Goal: Task Accomplishment & Management: Complete application form

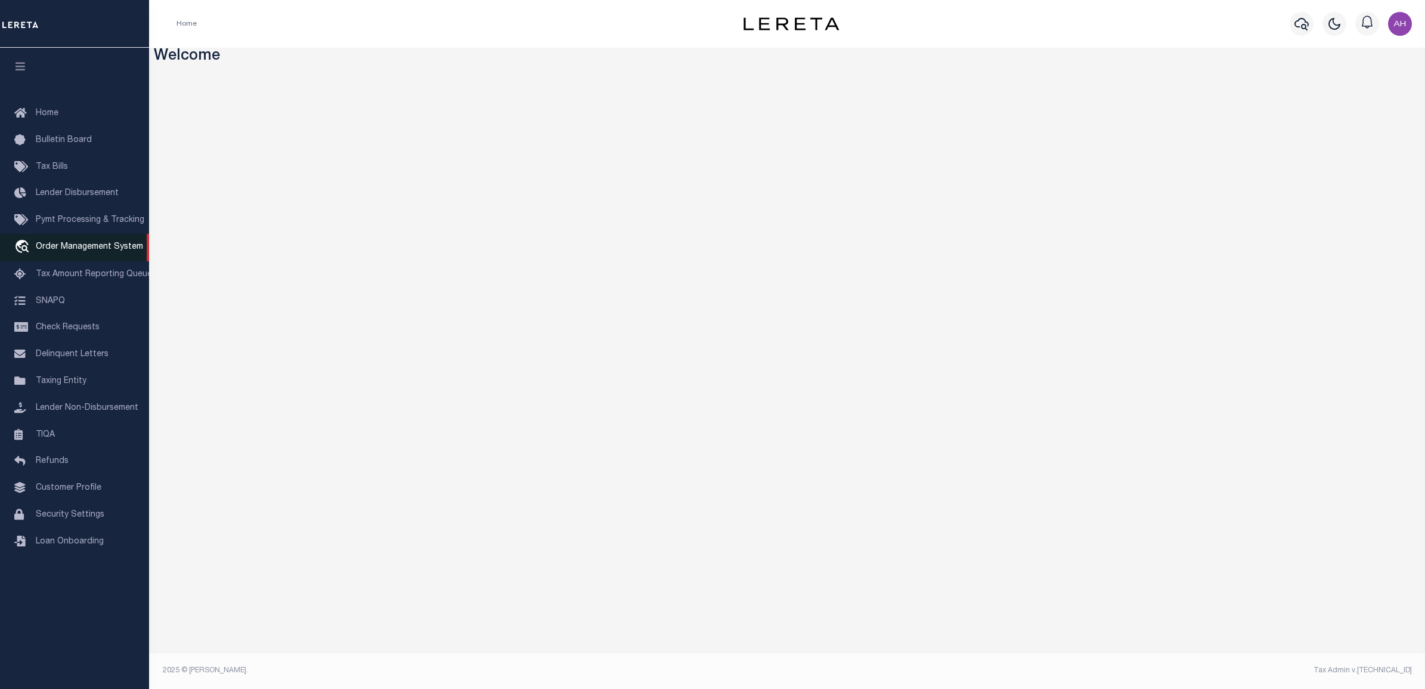
click at [89, 249] on span "Order Management System" at bounding box center [89, 247] width 107 height 8
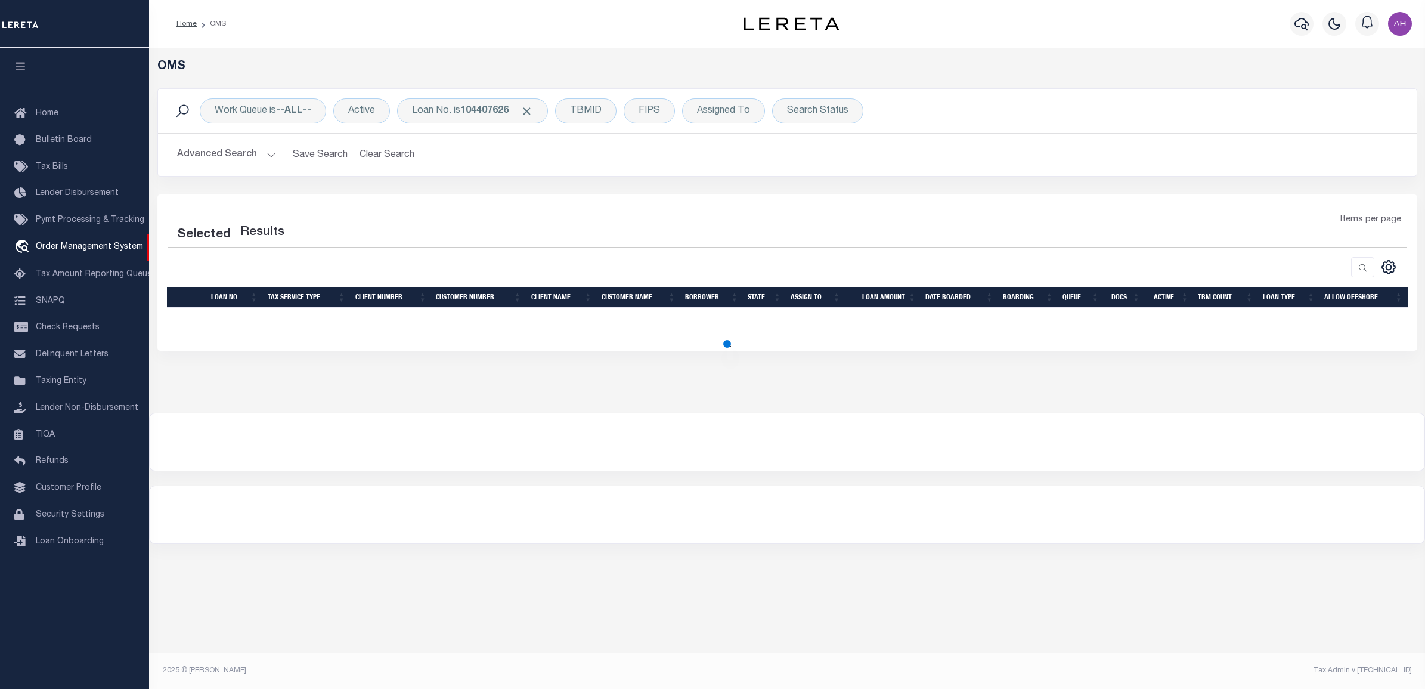
select select "200"
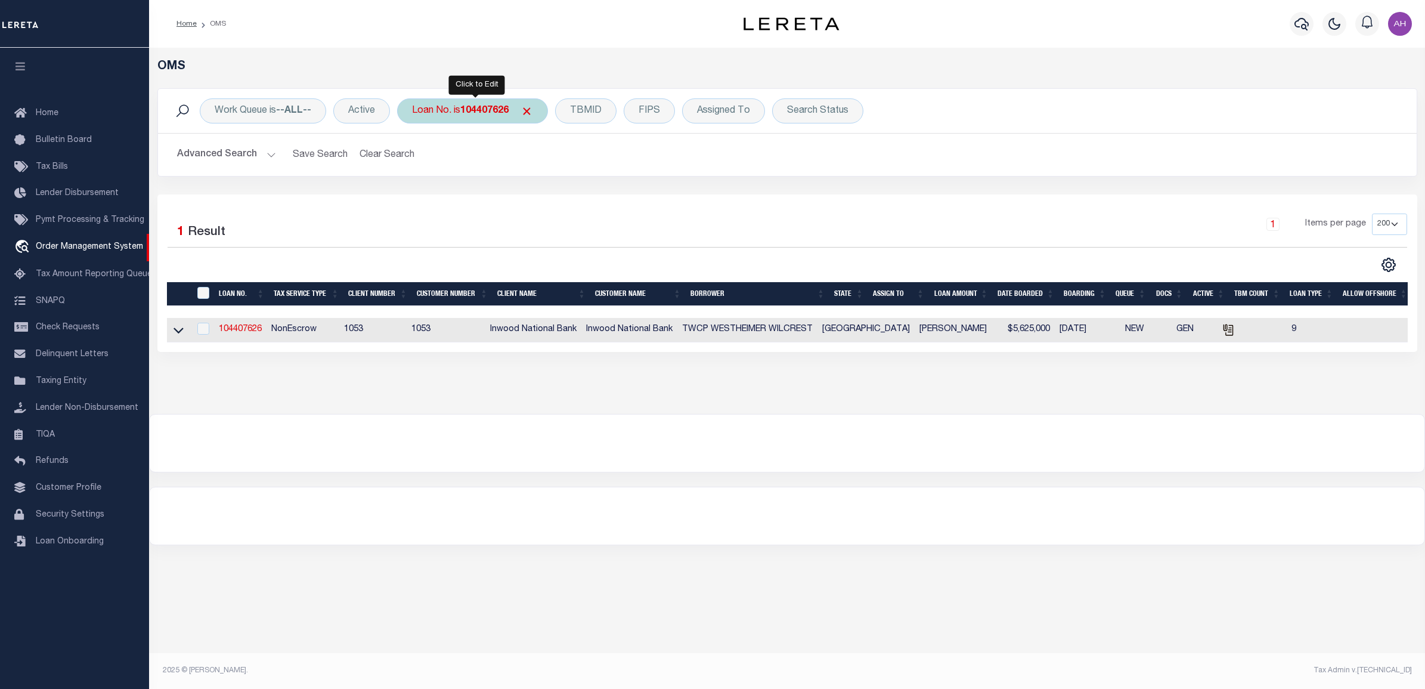
click at [514, 116] on div "Loan No. is 104407626" at bounding box center [472, 110] width 151 height 25
type input "40010821"
click at [580, 200] on input "Apply" at bounding box center [570, 195] width 35 height 20
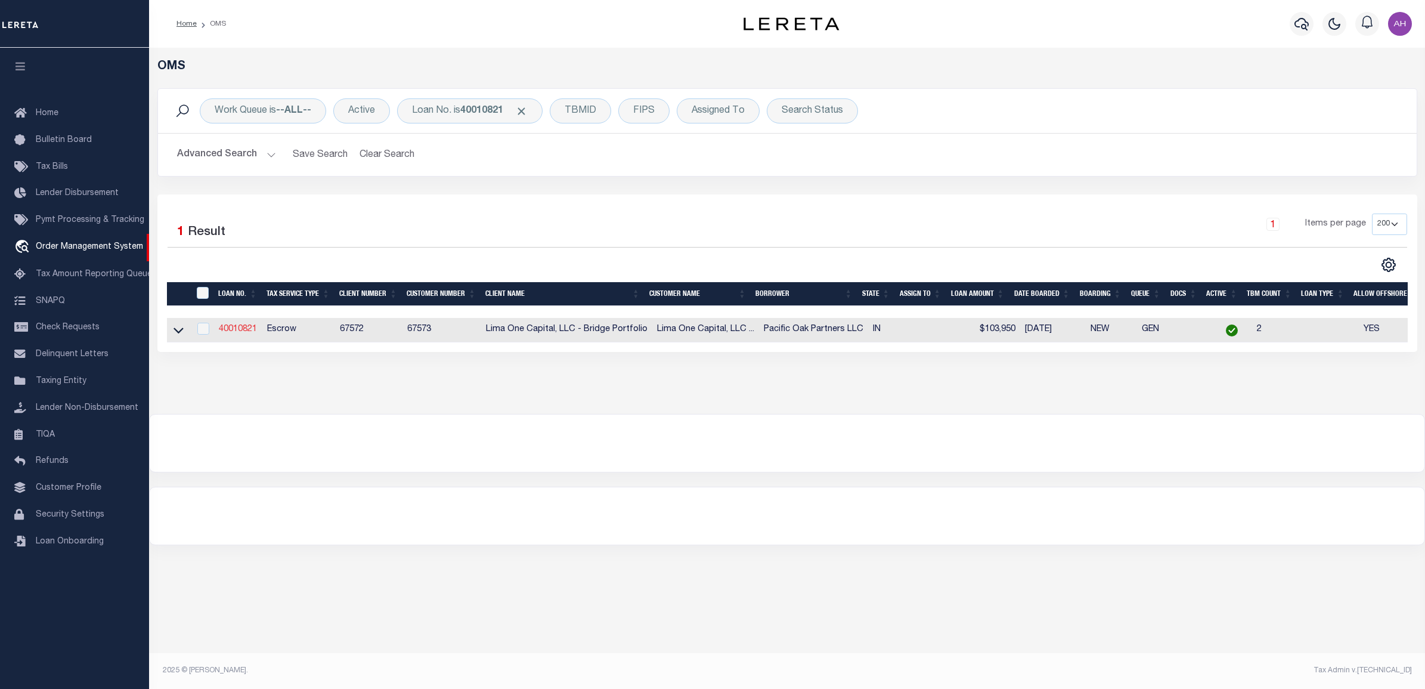
click at [243, 326] on link "40010821" at bounding box center [238, 329] width 38 height 8
type input "40010821"
type input "Pacific Oak Partners LLC"
select select
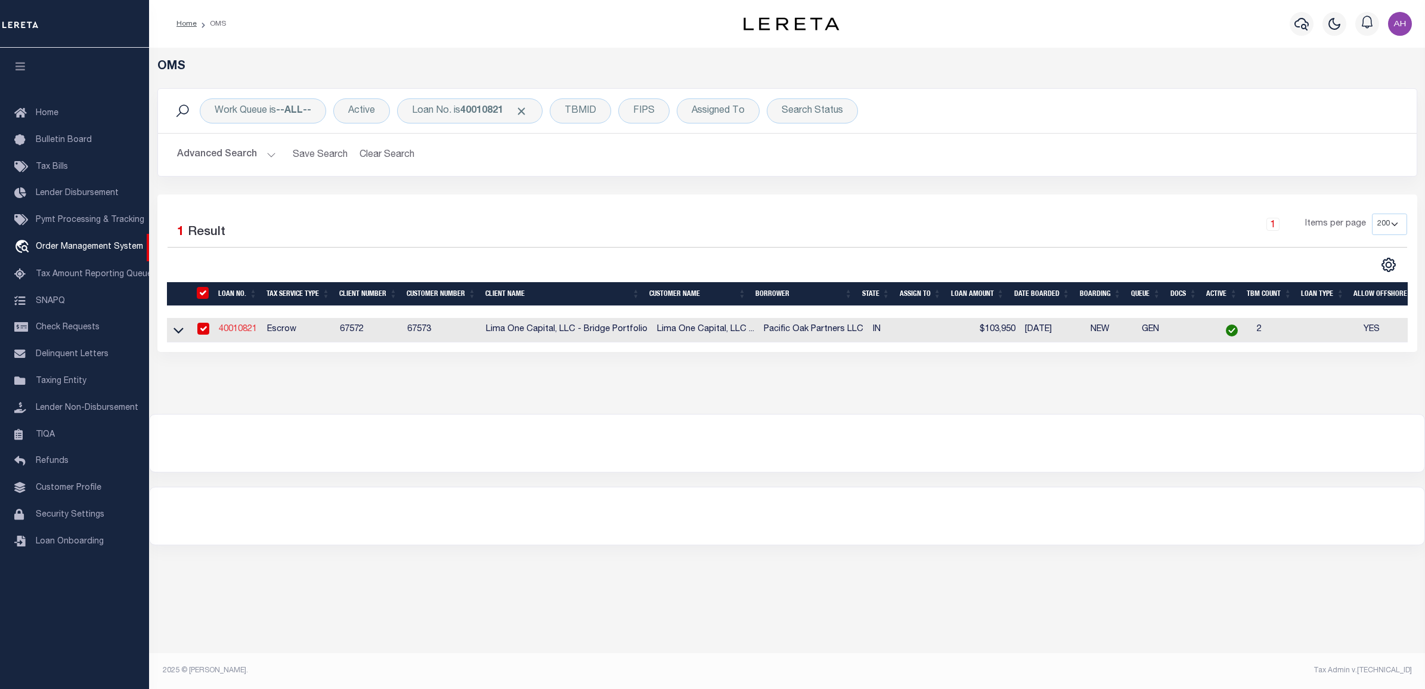
type input "5143 N Visscher St"
type input "Tacoma WA 98407"
select select
select select "Escrow"
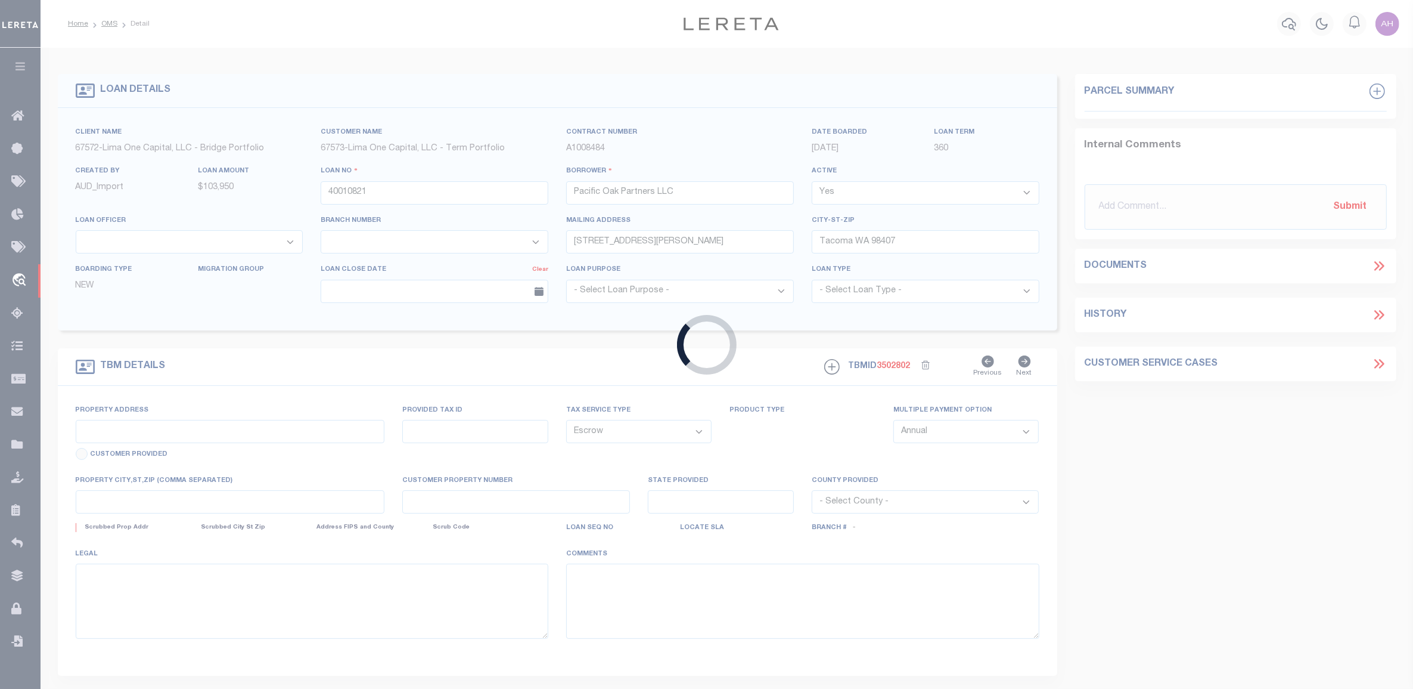
type input "3214 Newton Avenue"
type input "49-10-08-115-024.000-101"
select select
type input "Indianapolis IN 46201"
type input "40010821-1"
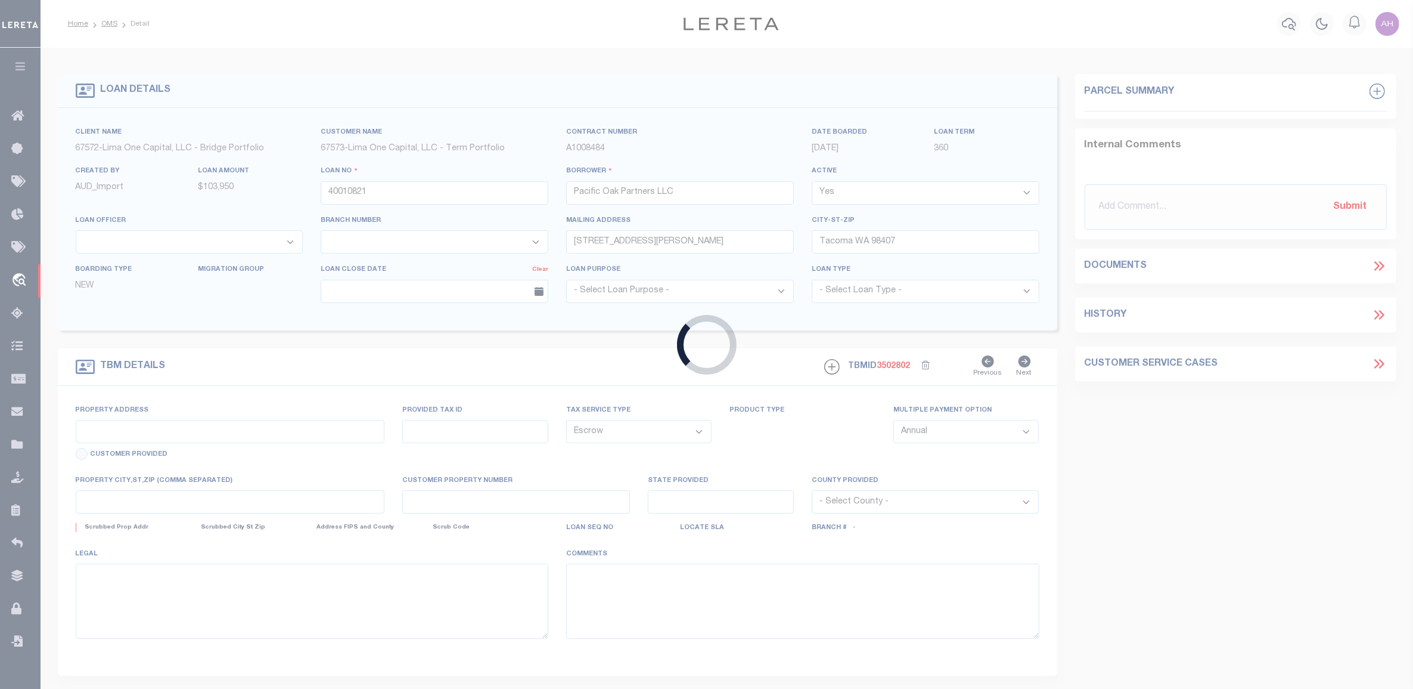
type input "IN"
select select
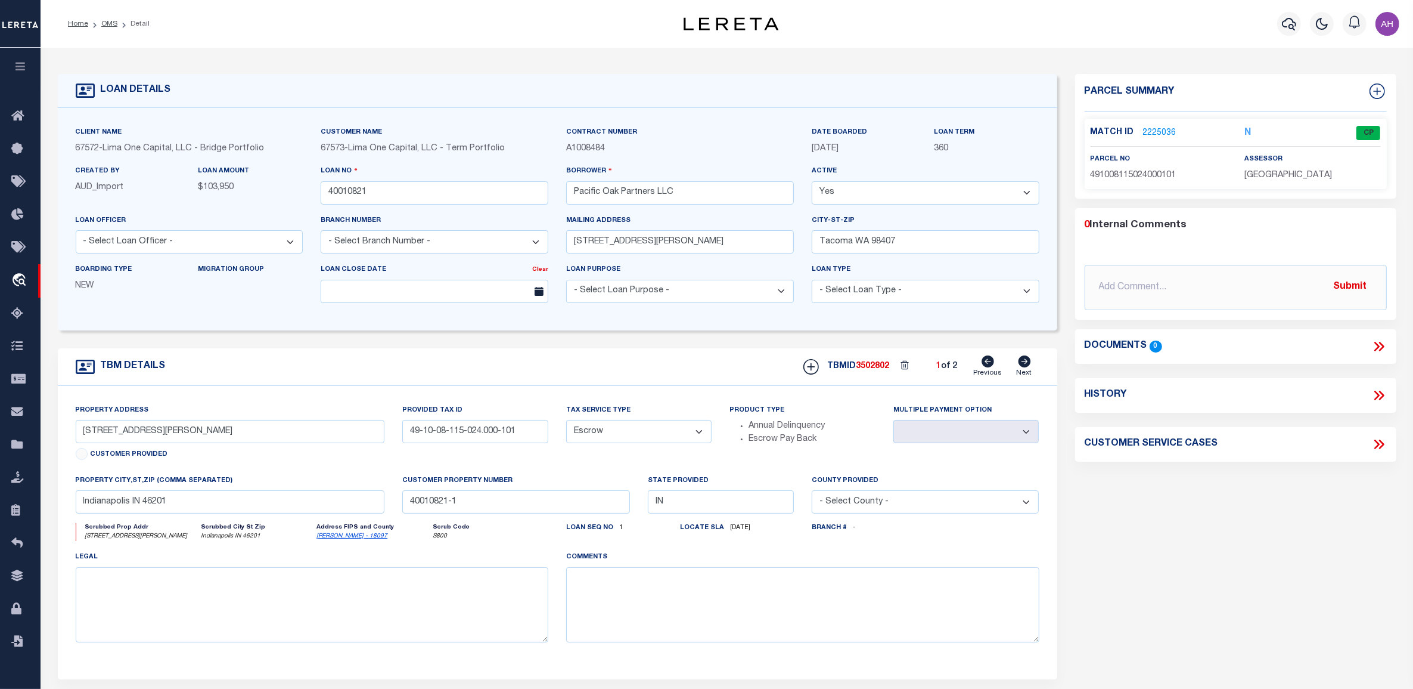
click at [1023, 364] on icon at bounding box center [1024, 361] width 13 height 12
select select
click at [996, 365] on link "Previous" at bounding box center [988, 366] width 29 height 23
select select
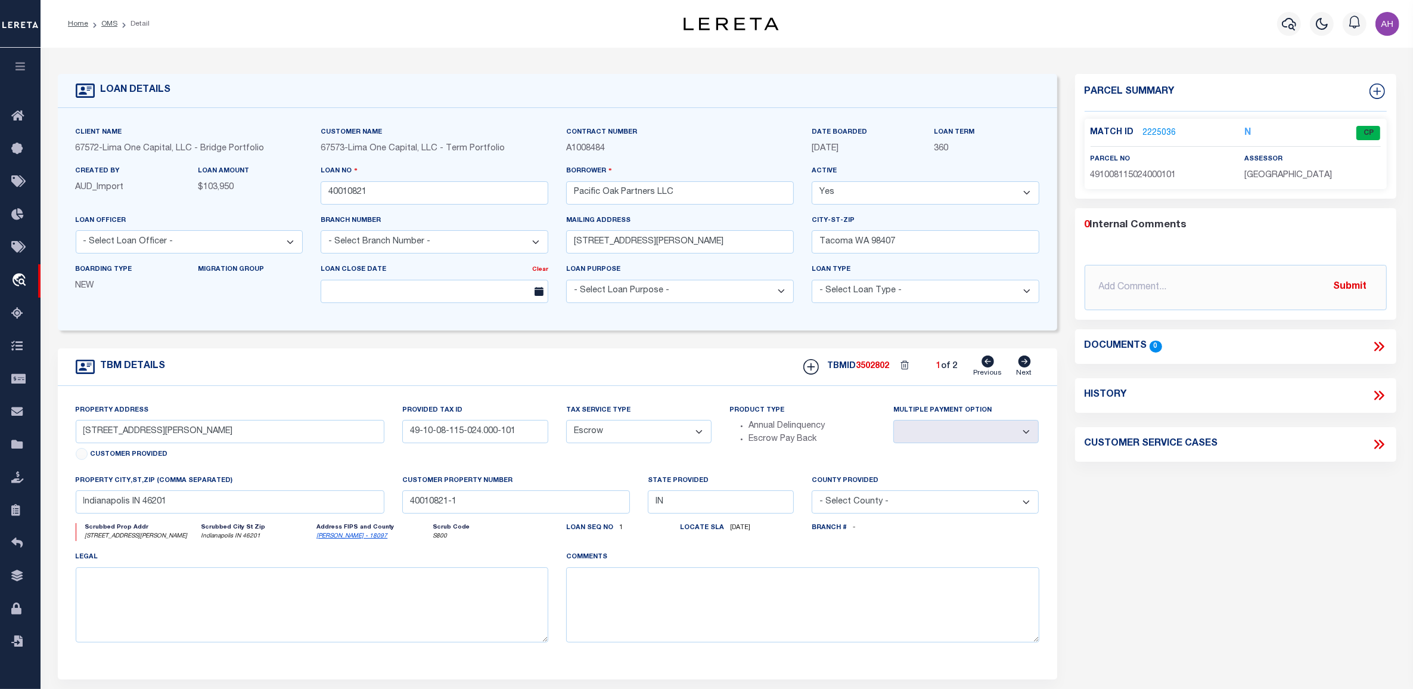
select select
click at [1026, 362] on icon at bounding box center [1024, 361] width 13 height 12
select select
click at [993, 364] on icon at bounding box center [988, 361] width 13 height 12
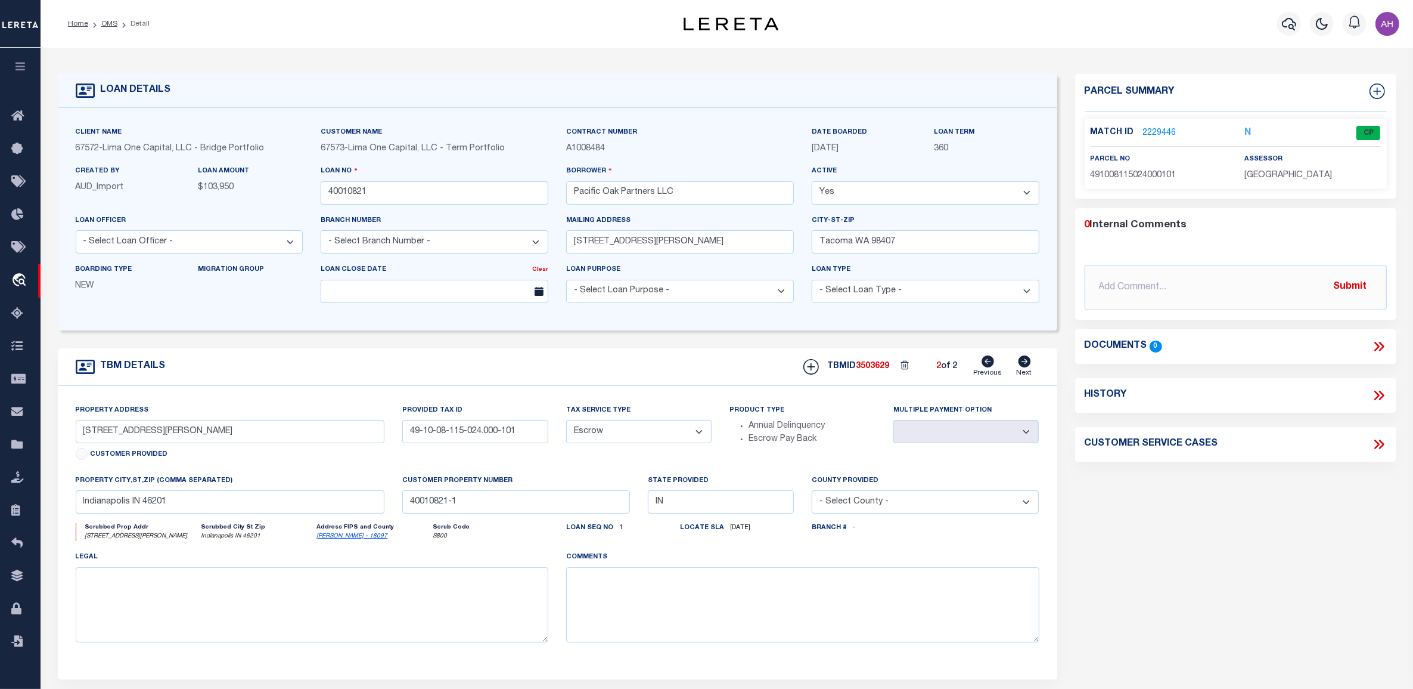
select select
click at [1027, 362] on icon at bounding box center [1024, 361] width 13 height 12
select select
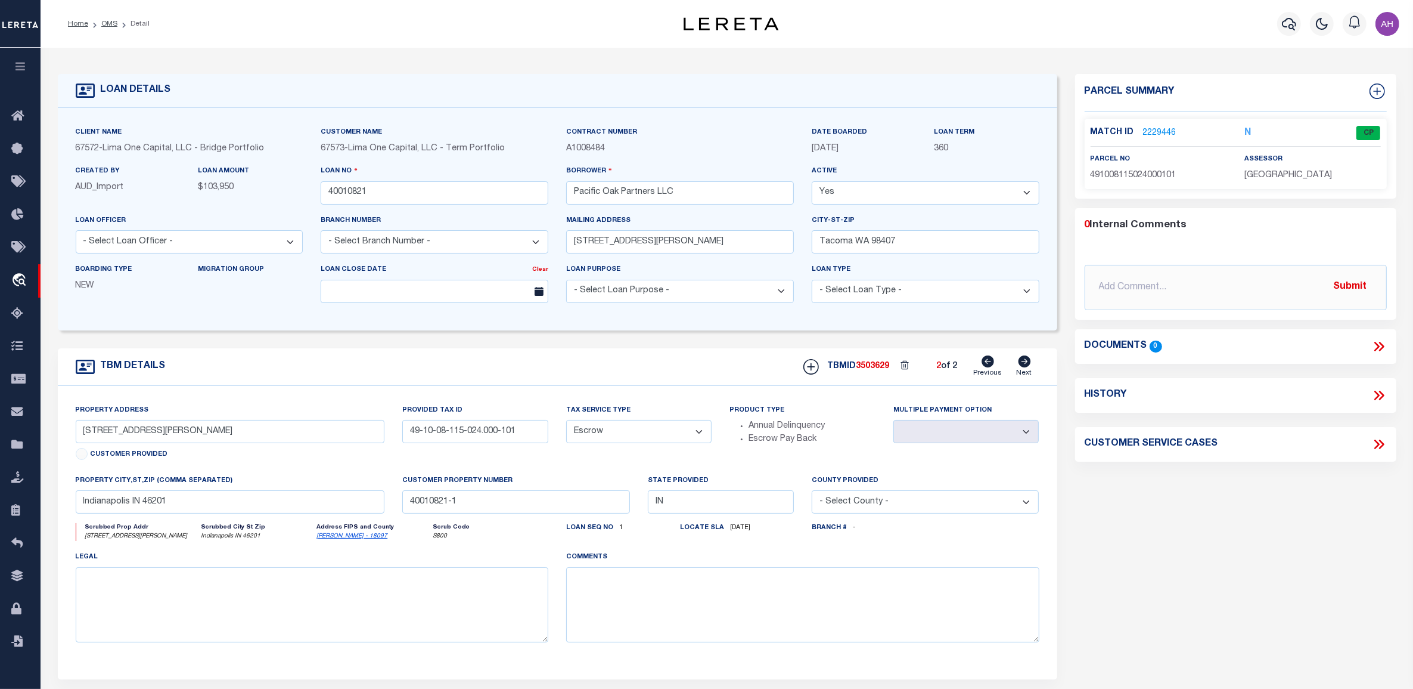
click at [990, 367] on icon at bounding box center [988, 361] width 13 height 12
select select
click at [1378, 398] on icon at bounding box center [1377, 395] width 5 height 10
select select "100"
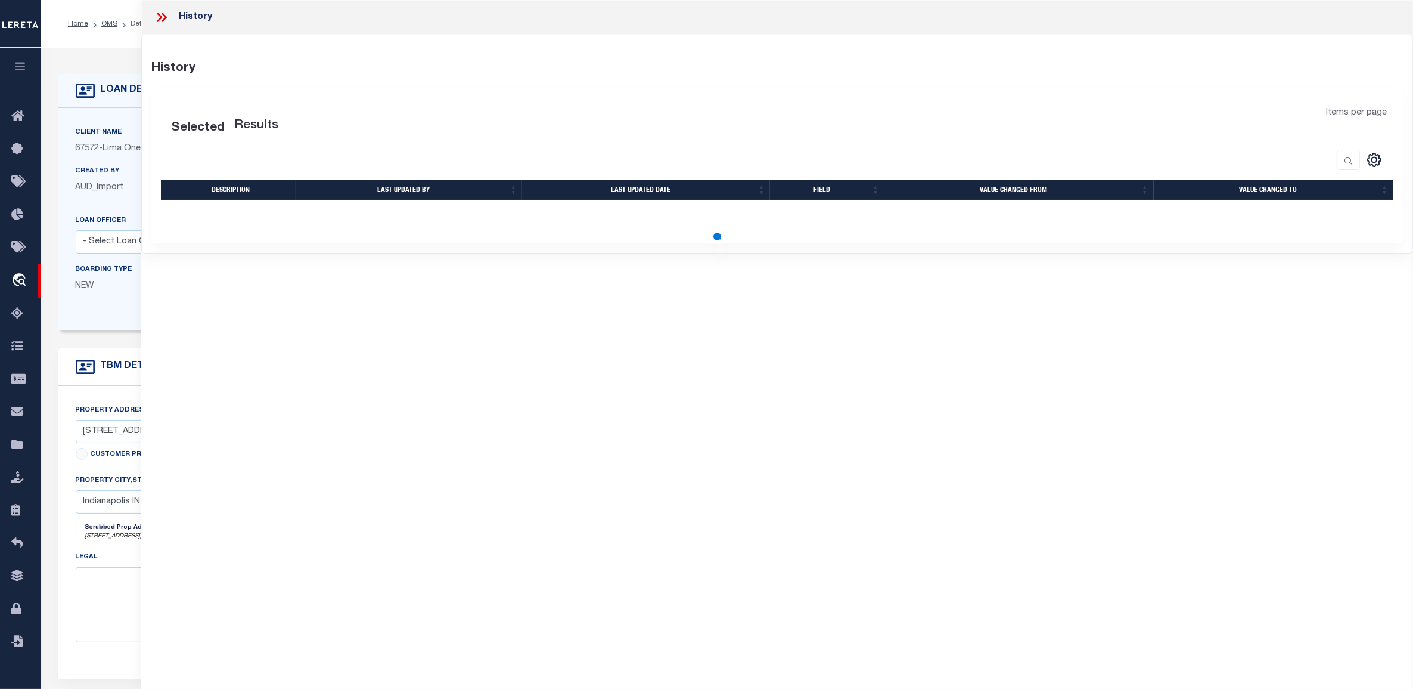
select select "100"
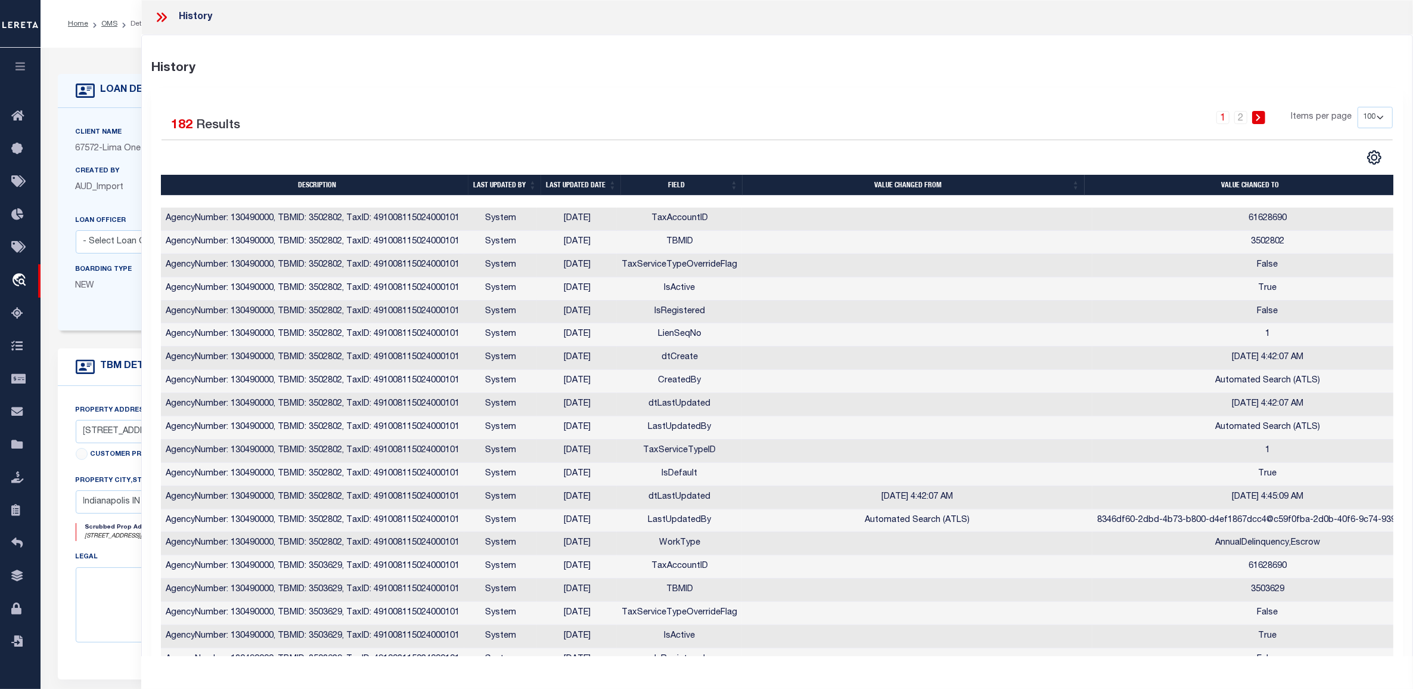
click at [1386, 117] on select "25 50 100" at bounding box center [1375, 117] width 35 height 21
click at [160, 15] on icon at bounding box center [159, 18] width 5 height 10
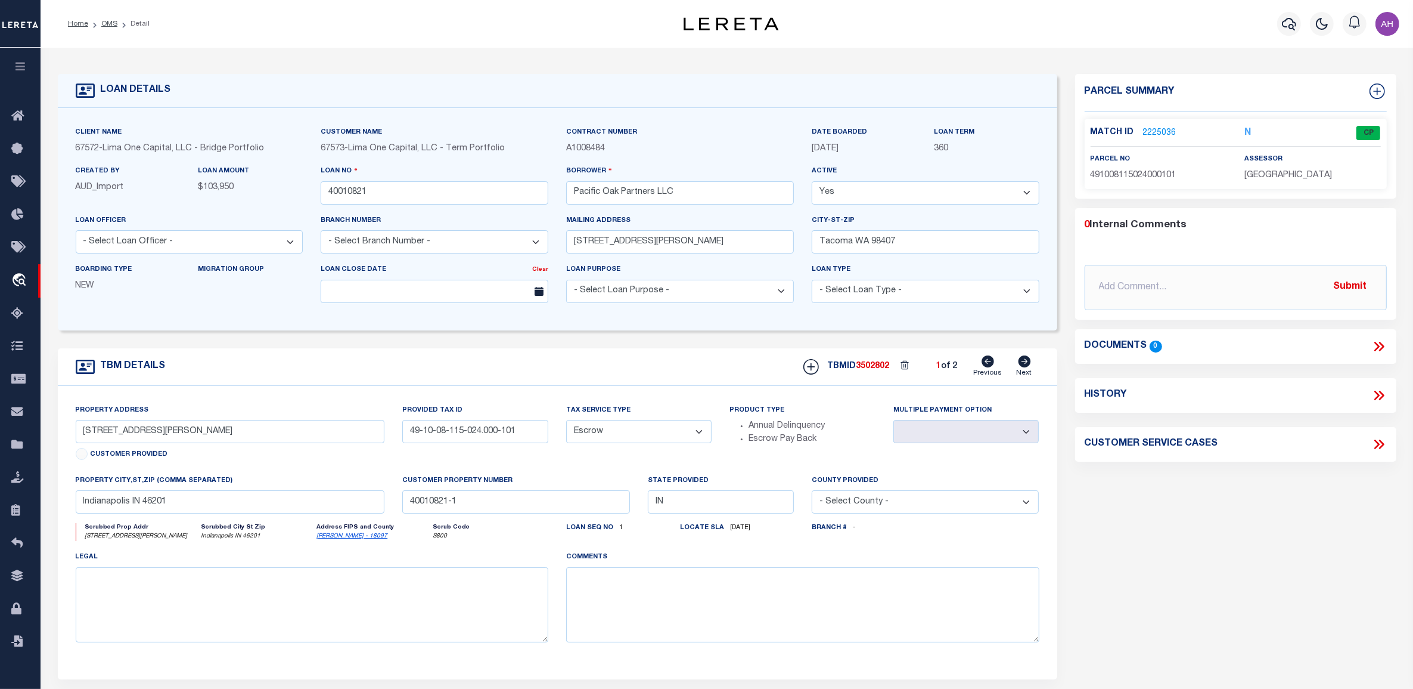
click at [393, 48] on div "LOAN DETAILS Client Name 67572" at bounding box center [727, 405] width 1373 height 714
click at [488, 91] on div "LOAN DETAILS" at bounding box center [558, 91] width 1000 height 34
click at [1164, 131] on link "2225036" at bounding box center [1159, 133] width 33 height 13
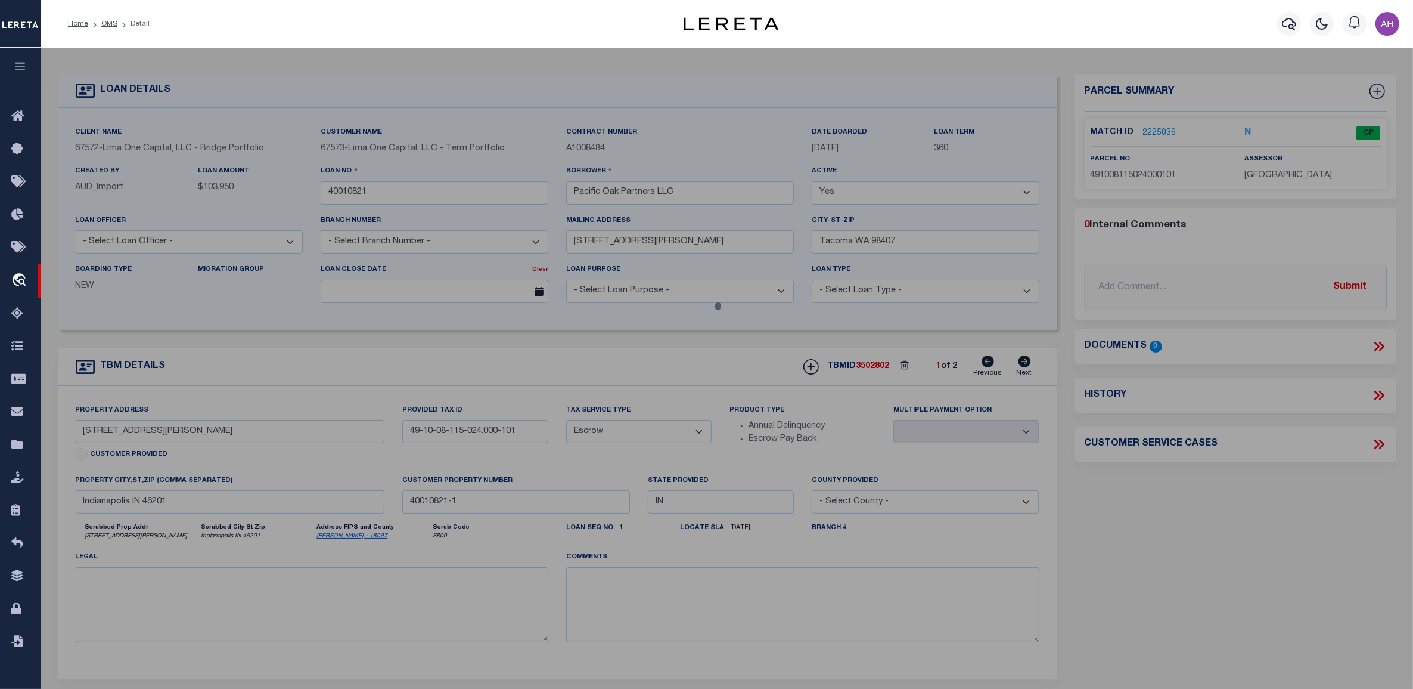
checkbox input "false"
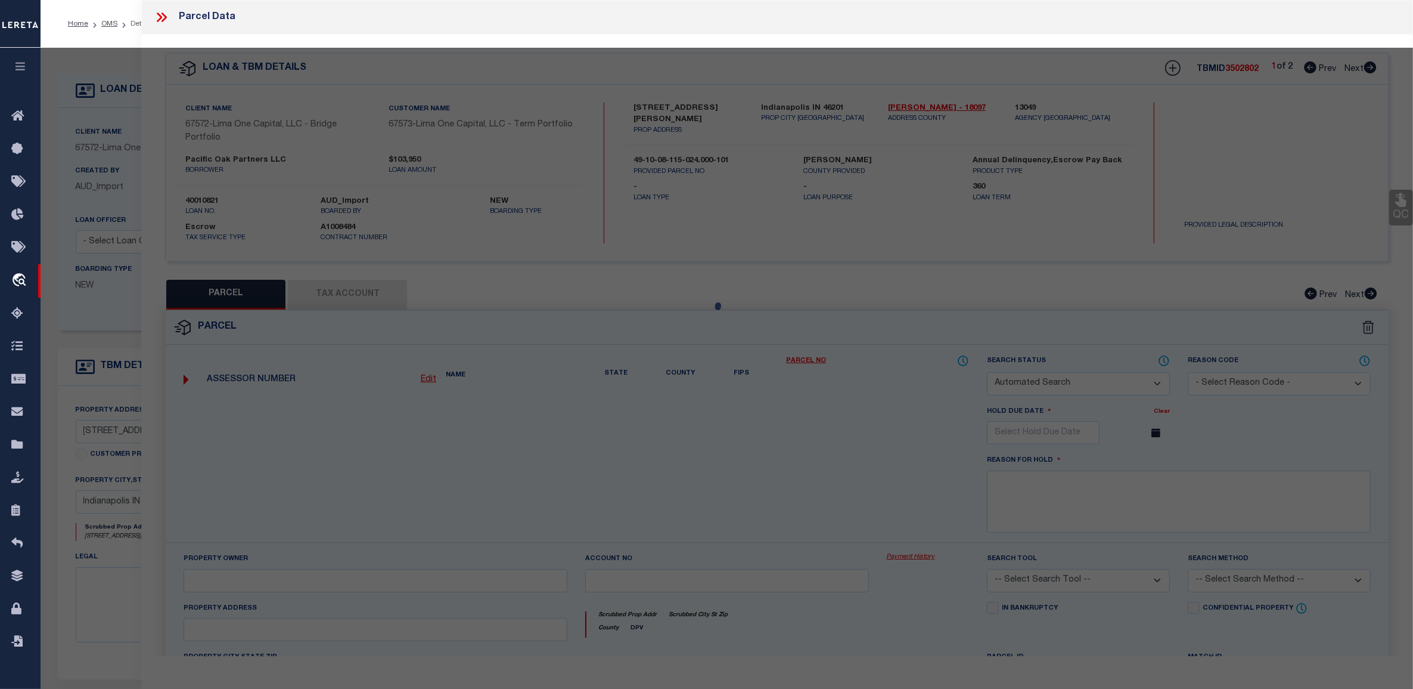
select select "CP"
type input "BRANT,JEREMY"
select select "ATL"
select select "ADD"
type input "3214 NEWTON AVE"
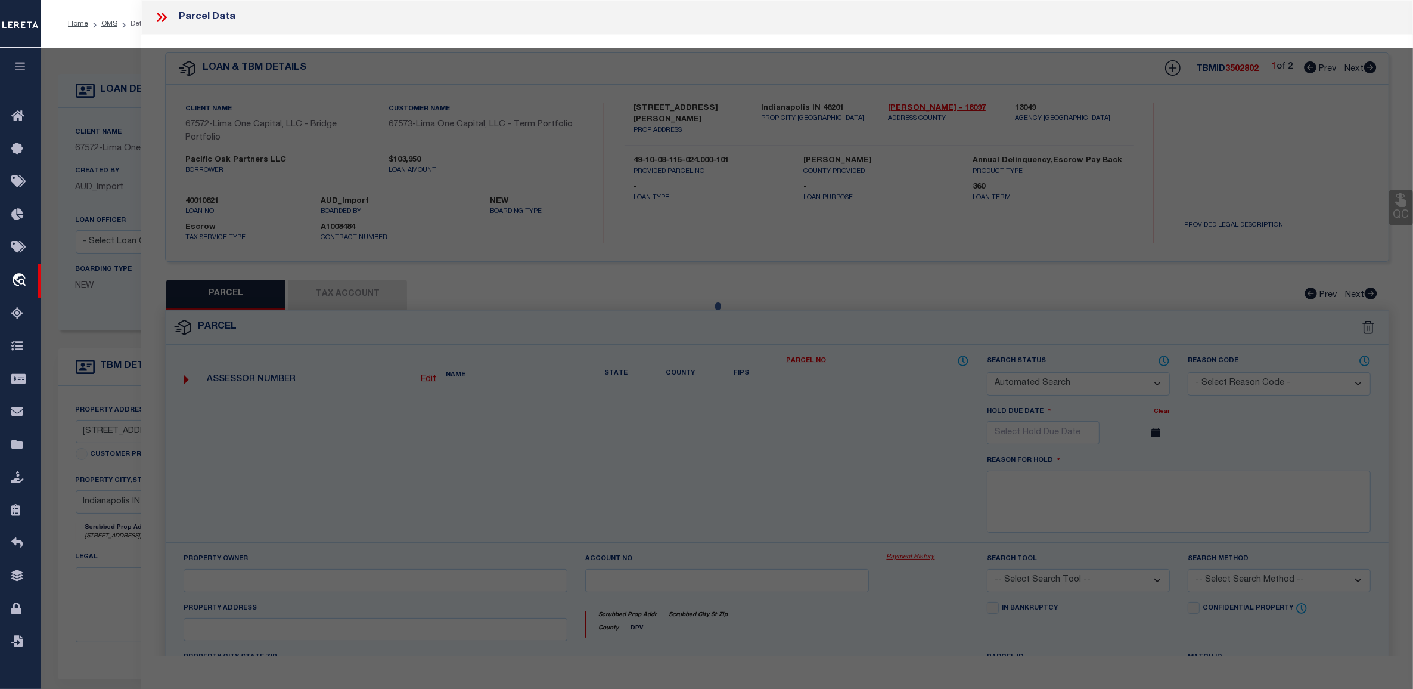
checkbox input "false"
type input "INDIANAPOLIS, IN 46201"
type textarea "FOREST PARK SEC B L12 B26"
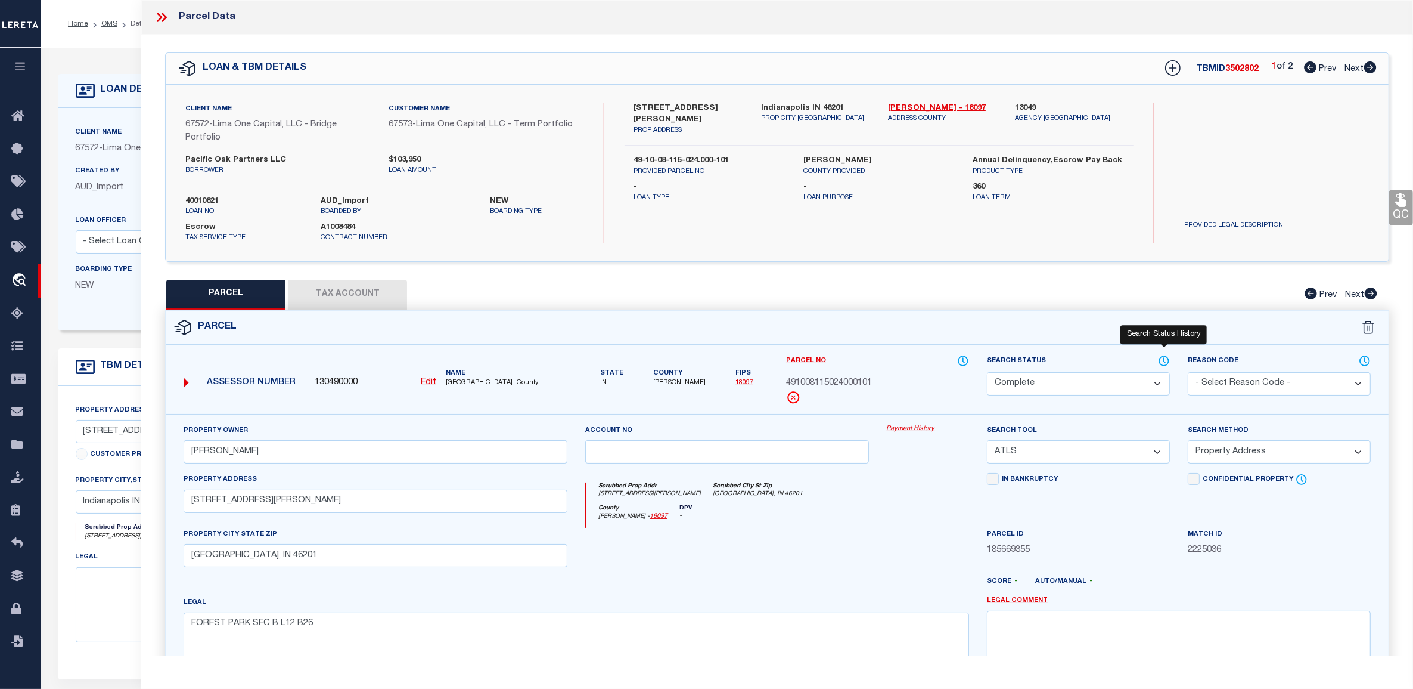
click at [1161, 361] on icon at bounding box center [1164, 360] width 12 height 13
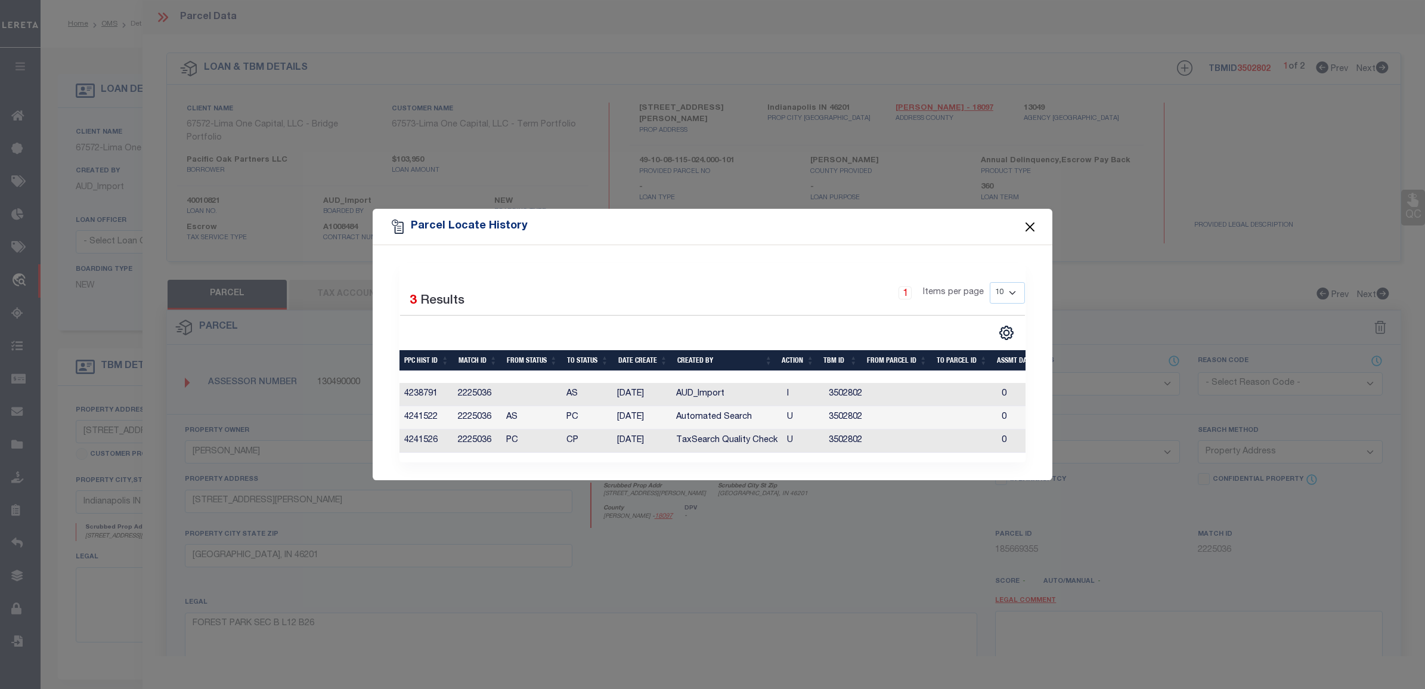
click at [1025, 225] on button "Close" at bounding box center [1029, 226] width 15 height 15
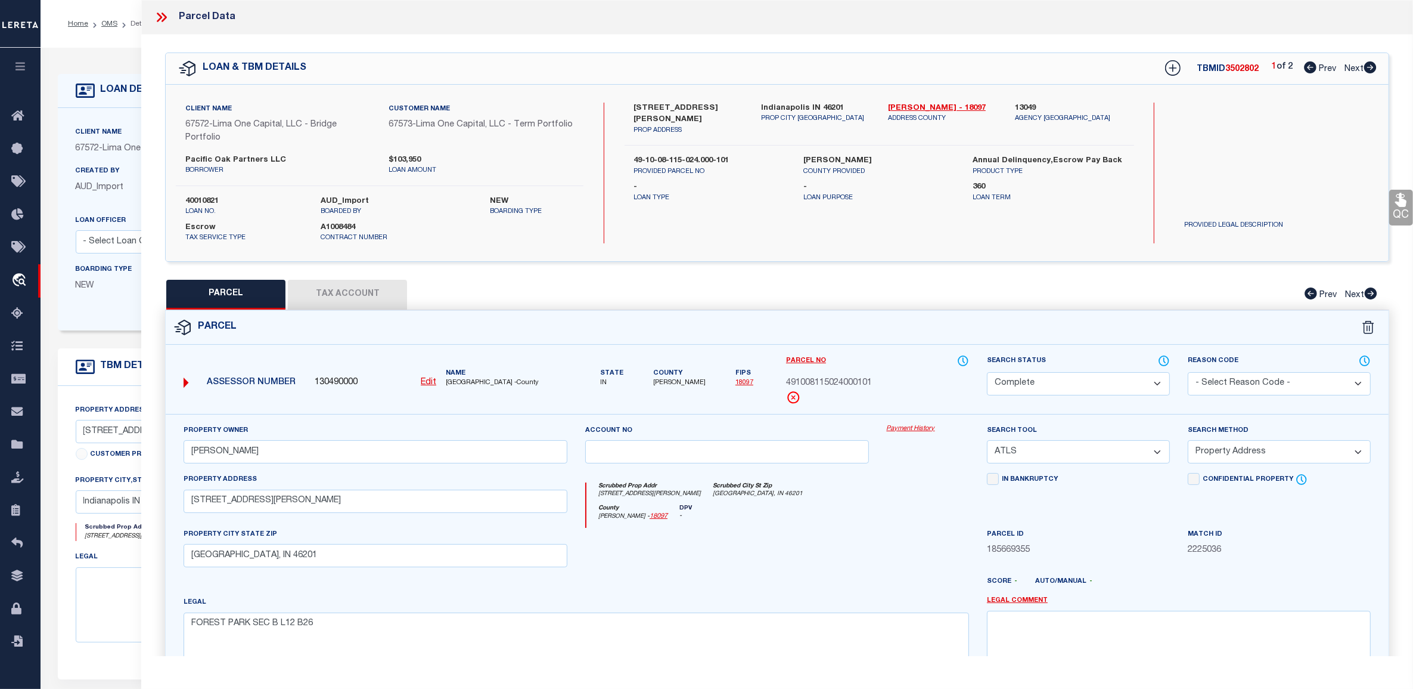
click at [1375, 67] on icon at bounding box center [1371, 67] width 13 height 12
select select "AS"
select select
checkbox input "false"
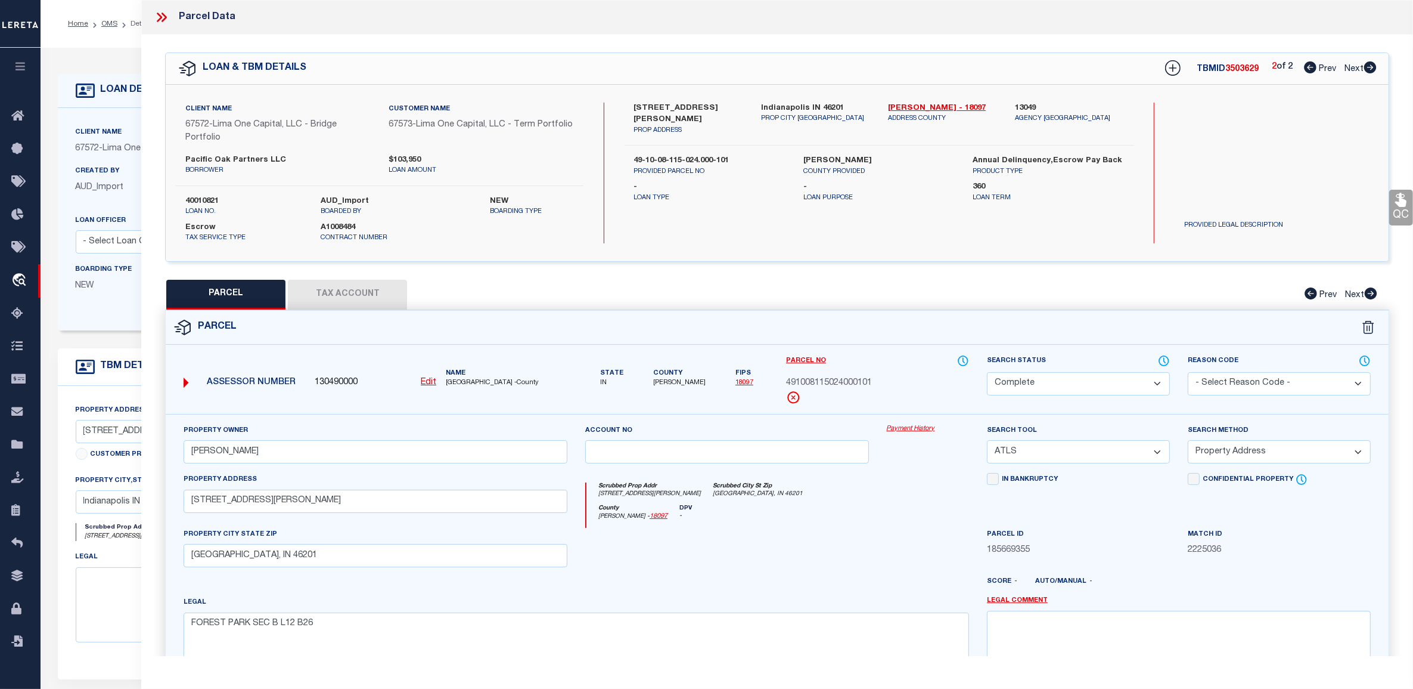
checkbox input "false"
select select "CP"
type input "BRANT,JEREMY"
select select "ATL"
select select "ADD"
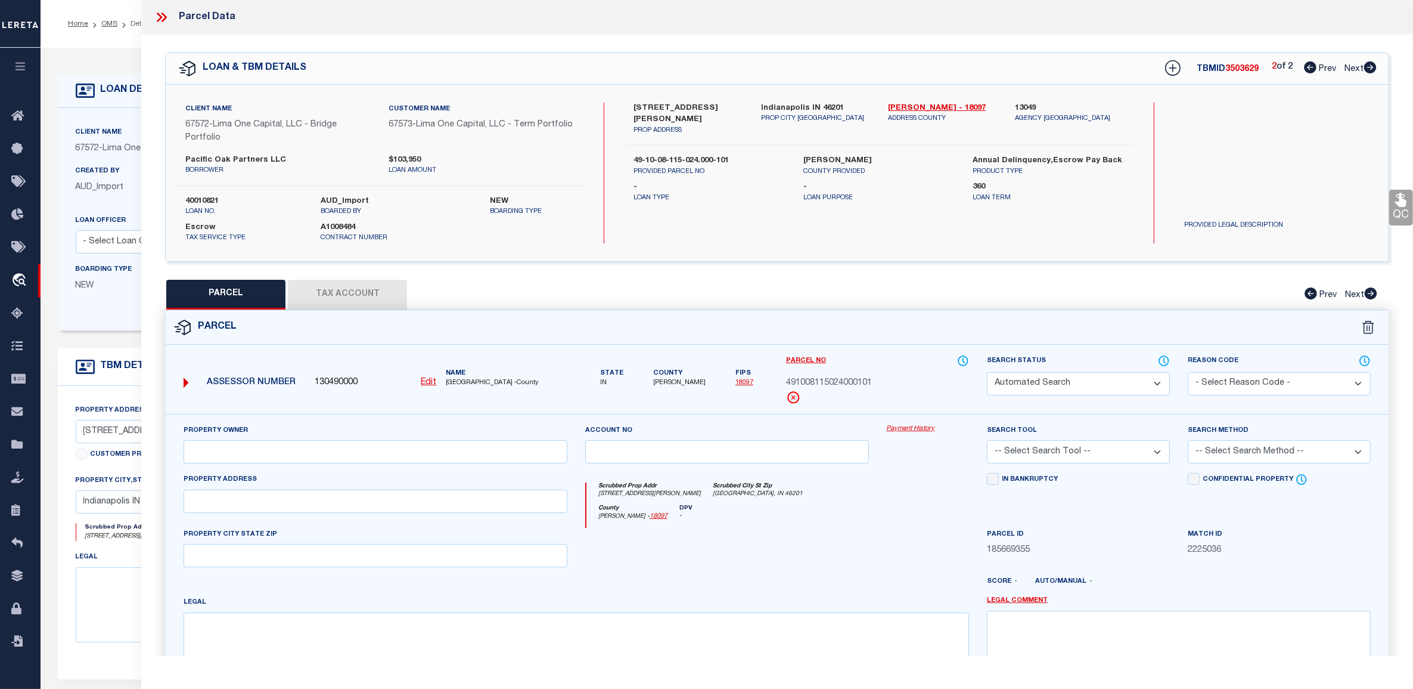
type input "3214 NEWTON AVE"
checkbox input "false"
type input "INDIANAPOLIS, IN 46201"
type textarea "FOREST PARK SEC B L12 B26"
click at [1310, 67] on icon at bounding box center [1310, 67] width 13 height 12
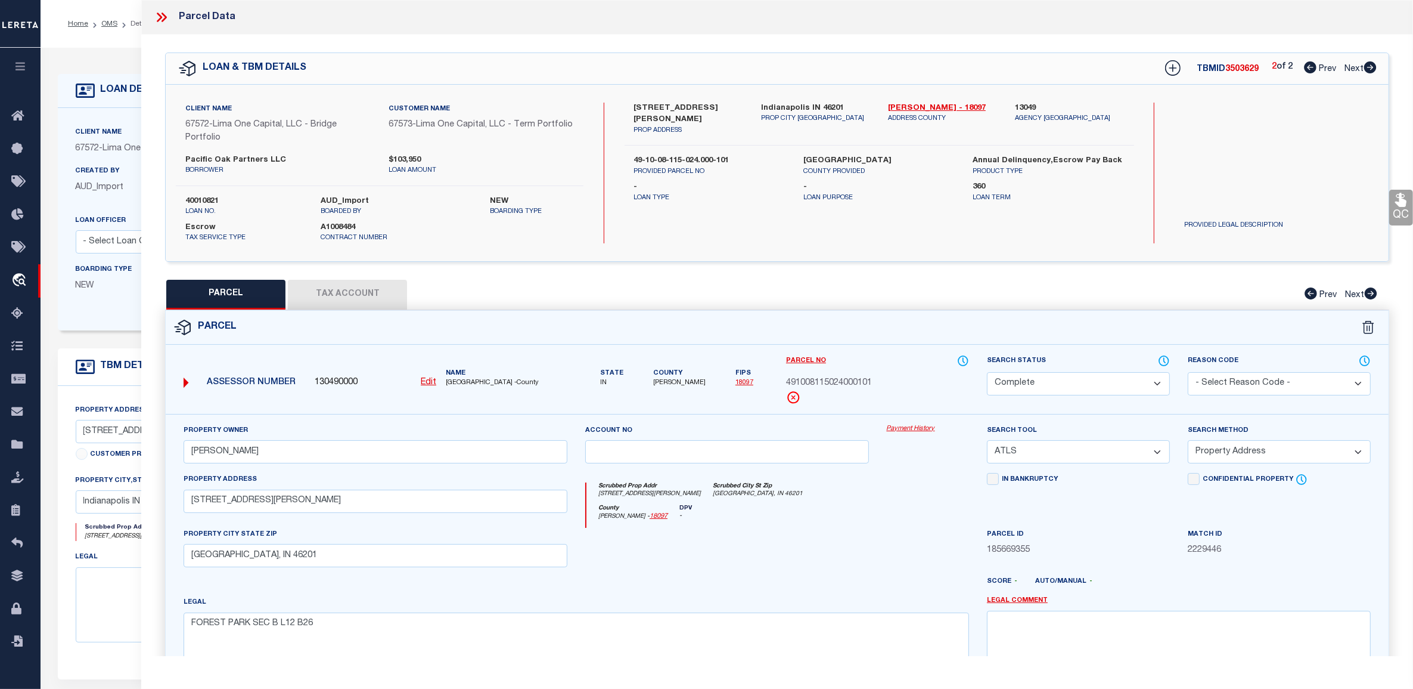
select select "AS"
select select
checkbox input "false"
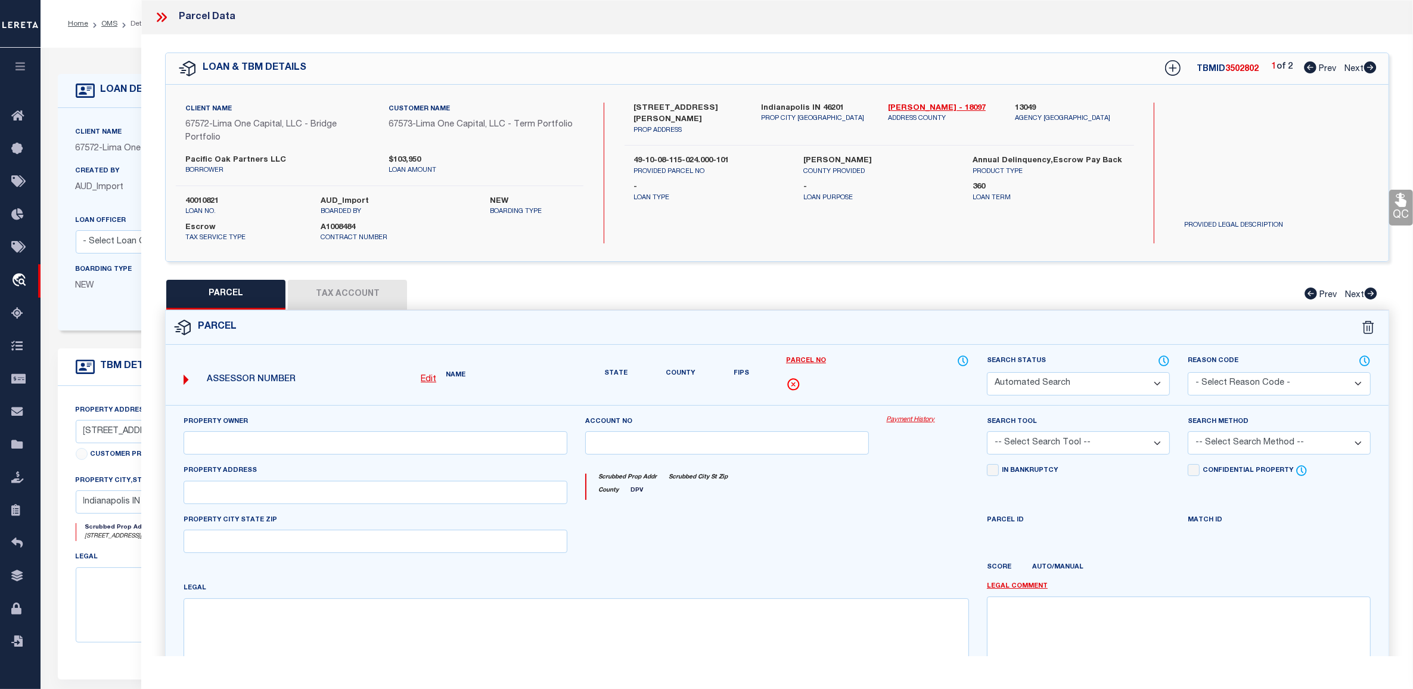
select select "CP"
type input "BRANT,JEREMY"
select select "ATL"
select select "ADD"
type input "3214 NEWTON AVE"
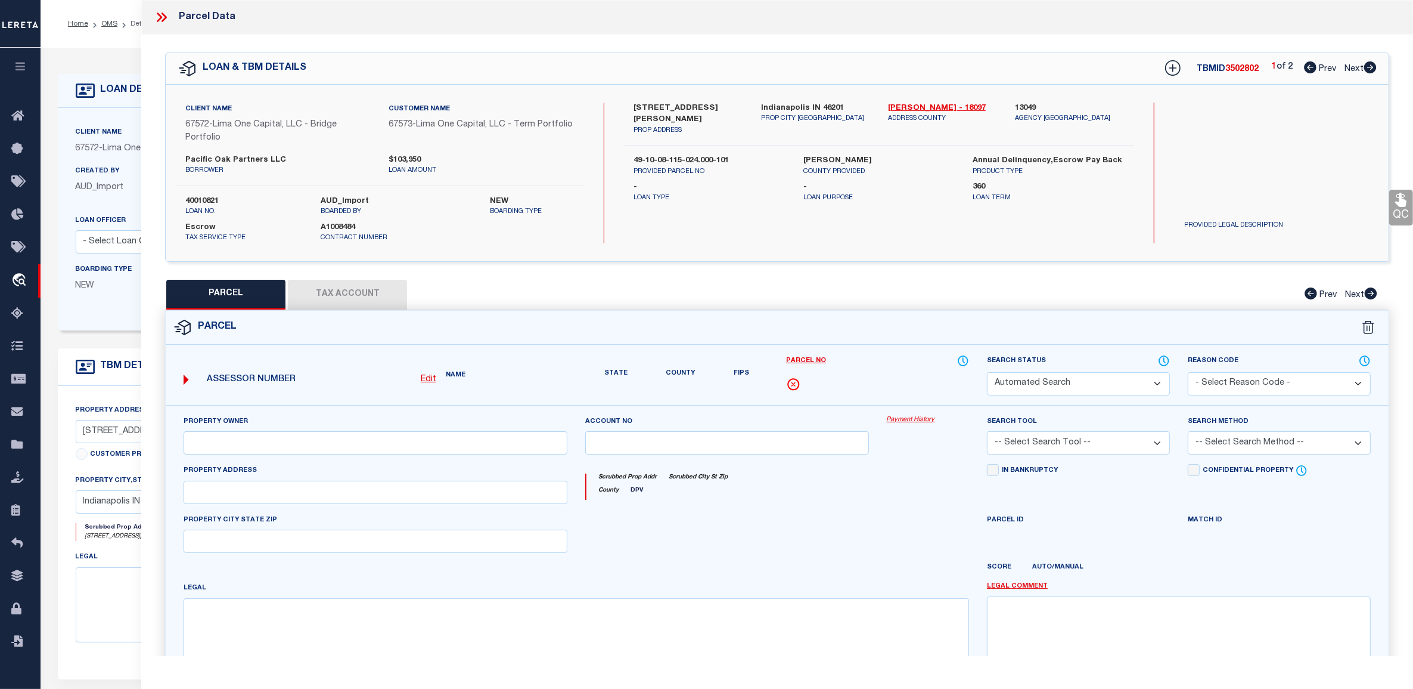
checkbox input "false"
type input "INDIANAPOLIS, IN 46201"
type textarea "FOREST PARK SEC B L12 B26"
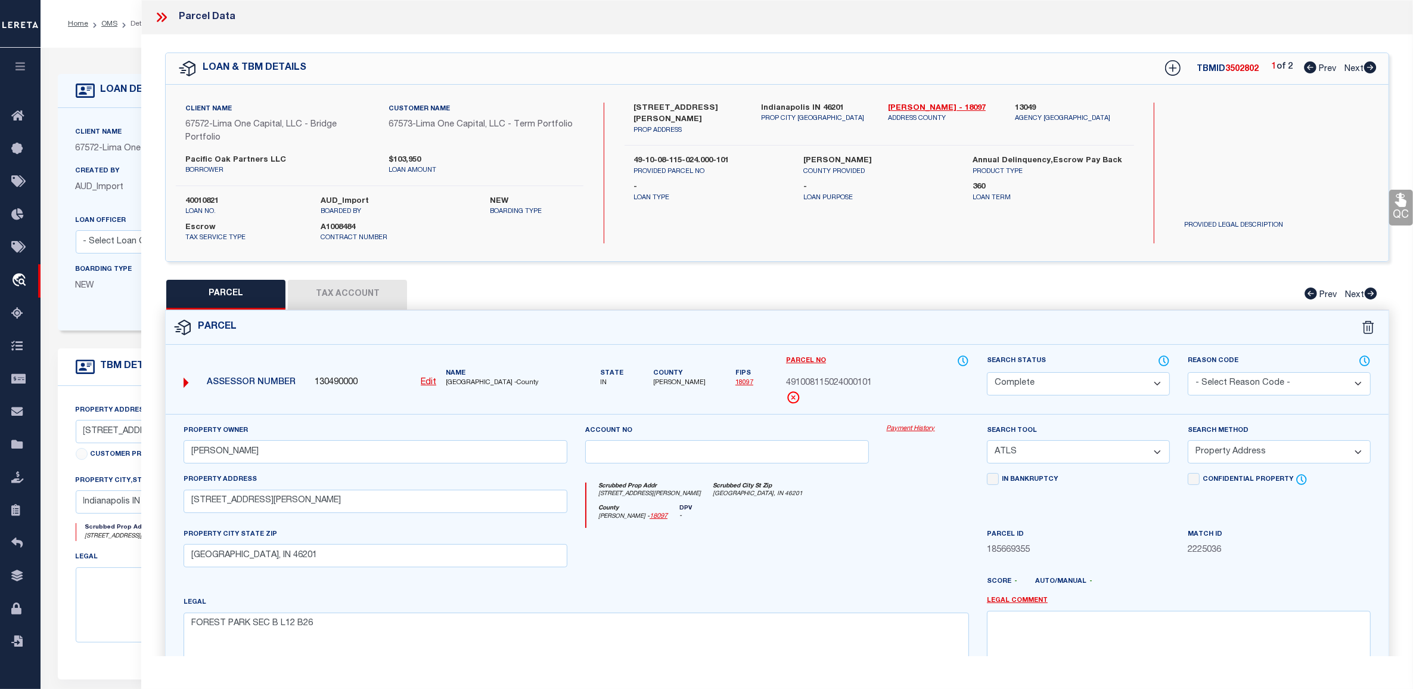
click at [1373, 64] on icon at bounding box center [1371, 67] width 13 height 12
select select "AS"
select select
checkbox input "false"
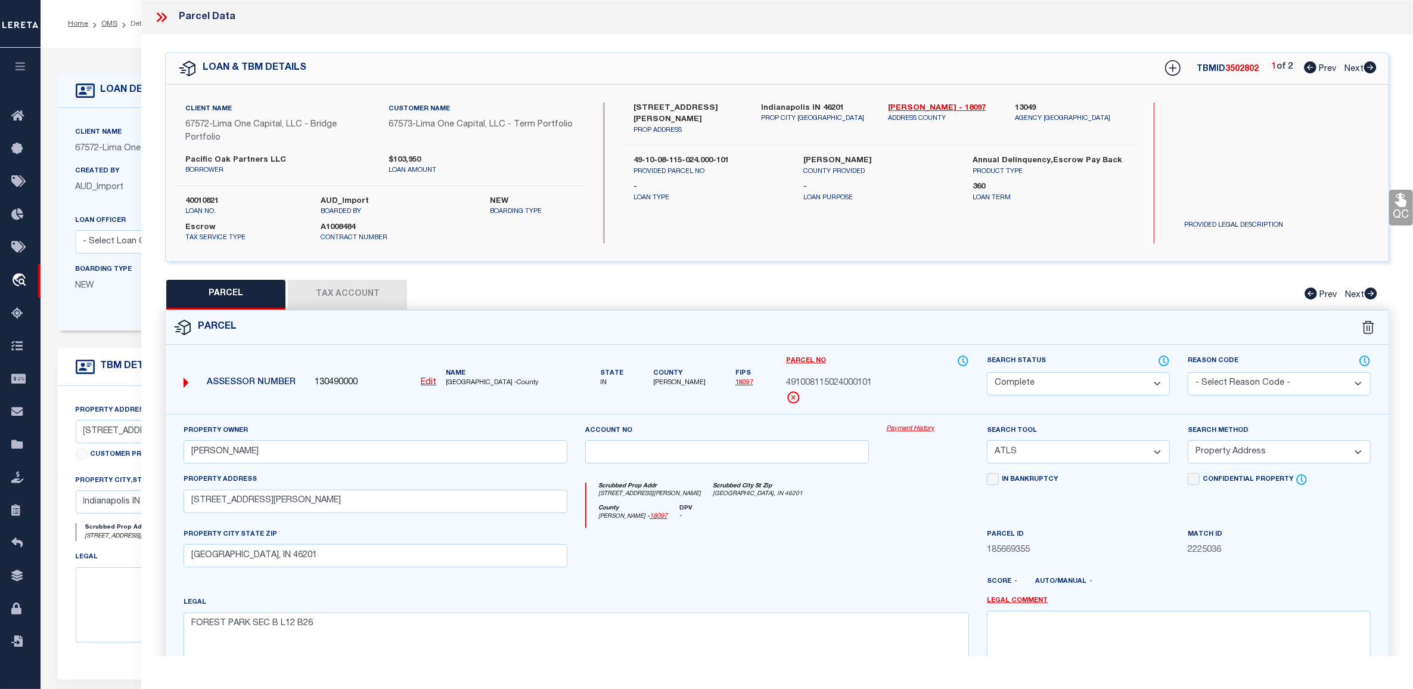
checkbox input "false"
select select "CP"
type input "BRANT,JEREMY"
select select "ATL"
select select "ADD"
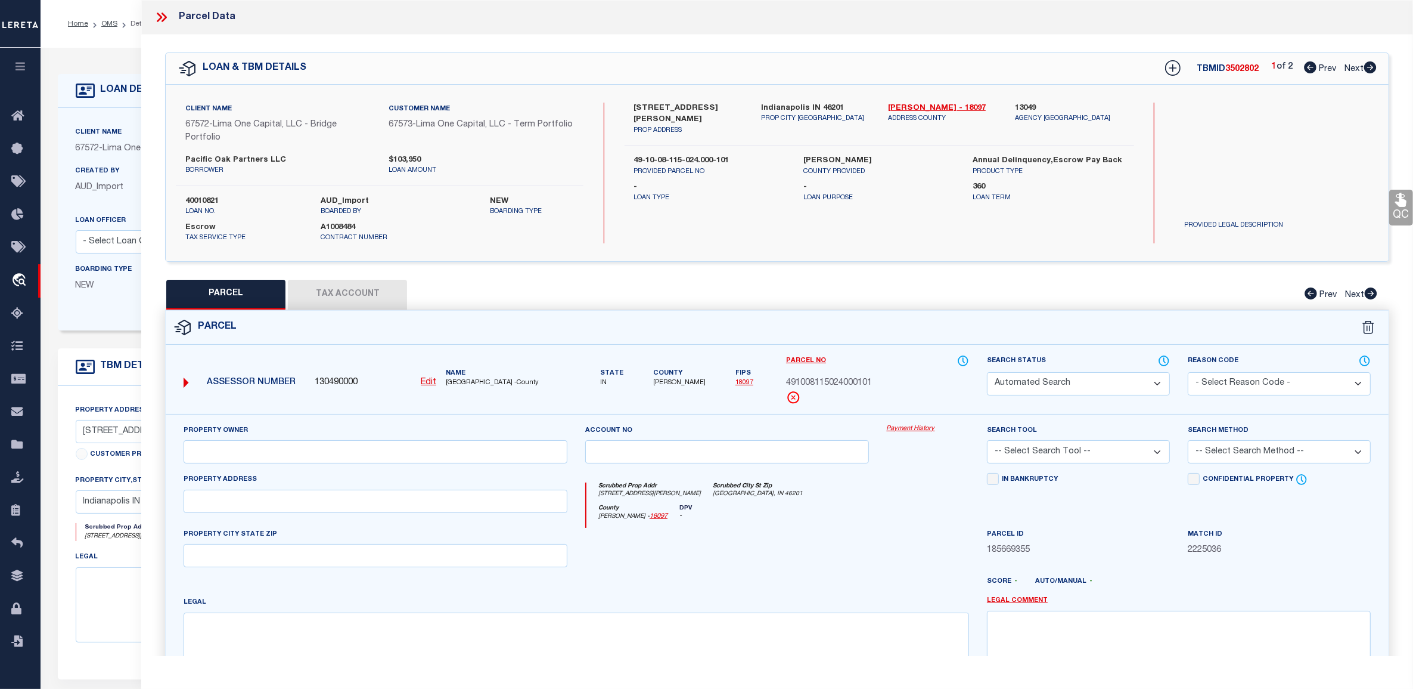
type input "3214 NEWTON AVE"
checkbox input "false"
type input "INDIANAPOLIS, IN 46201"
type textarea "FOREST PARK SEC B L12 B26"
click at [1298, 67] on div "2 of 2 Prev Next" at bounding box center [1324, 68] width 105 height 15
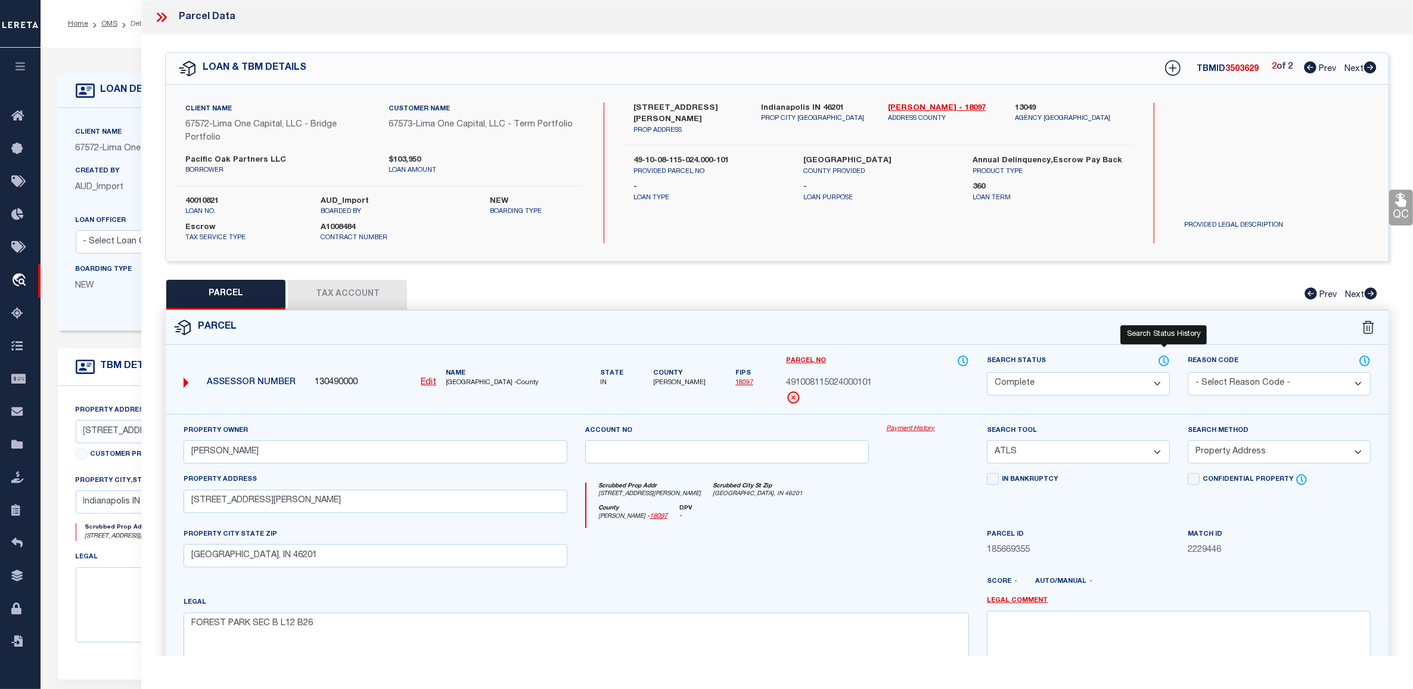
click at [1164, 362] on icon at bounding box center [1164, 360] width 12 height 13
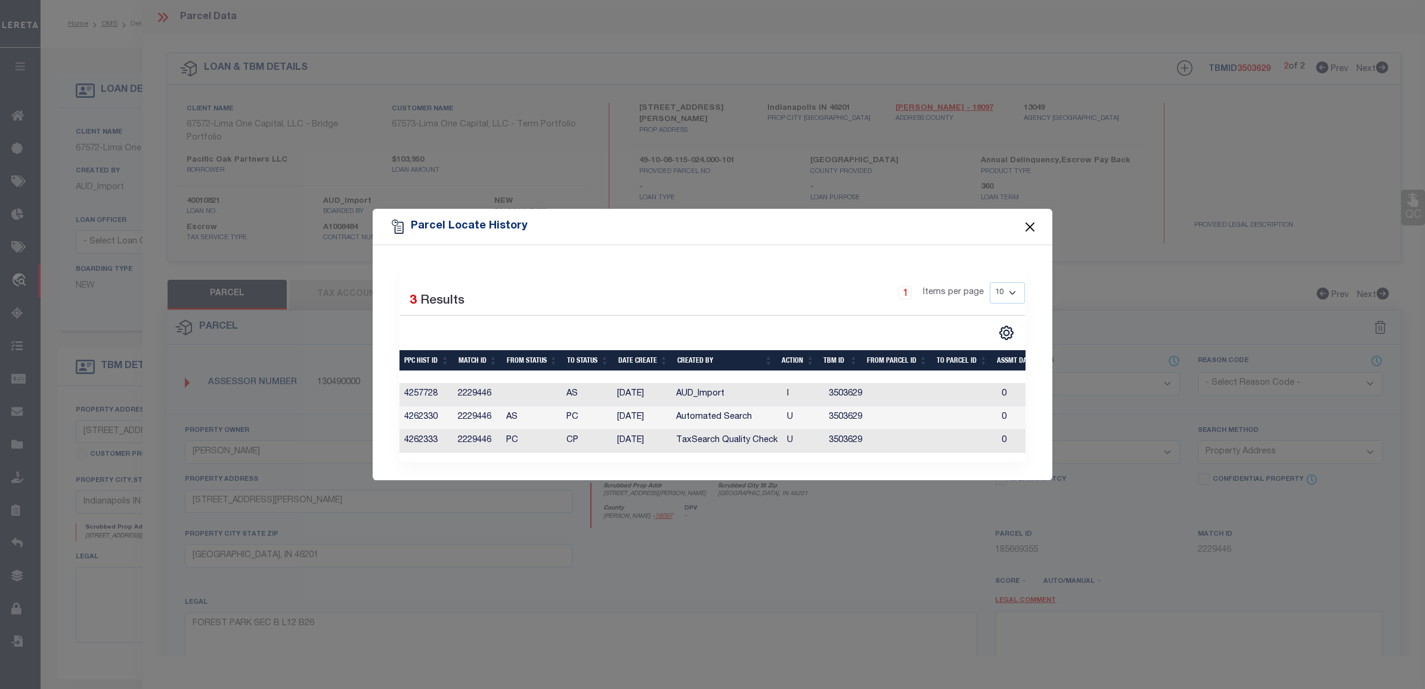
click at [1032, 225] on button "Close" at bounding box center [1029, 226] width 15 height 15
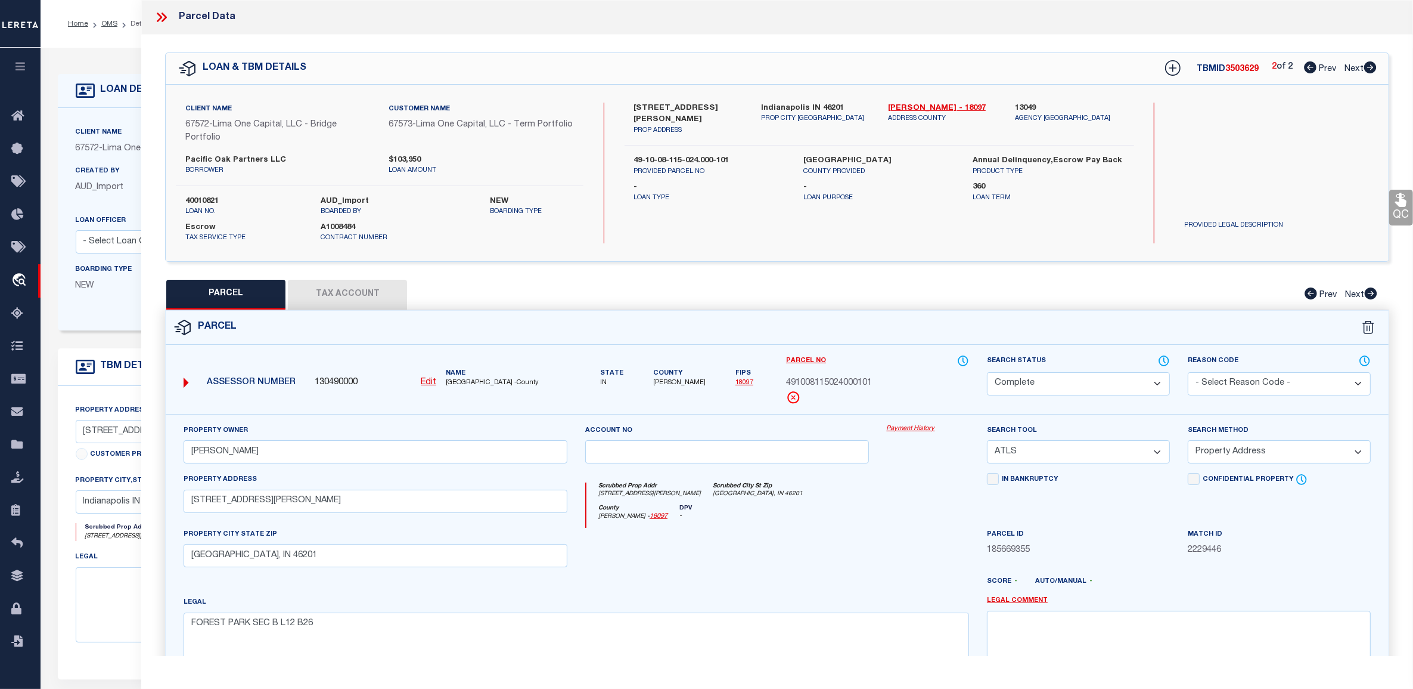
click at [1374, 73] on icon at bounding box center [1370, 67] width 13 height 12
click at [1306, 73] on icon at bounding box center [1310, 67] width 13 height 12
select select "AS"
select select
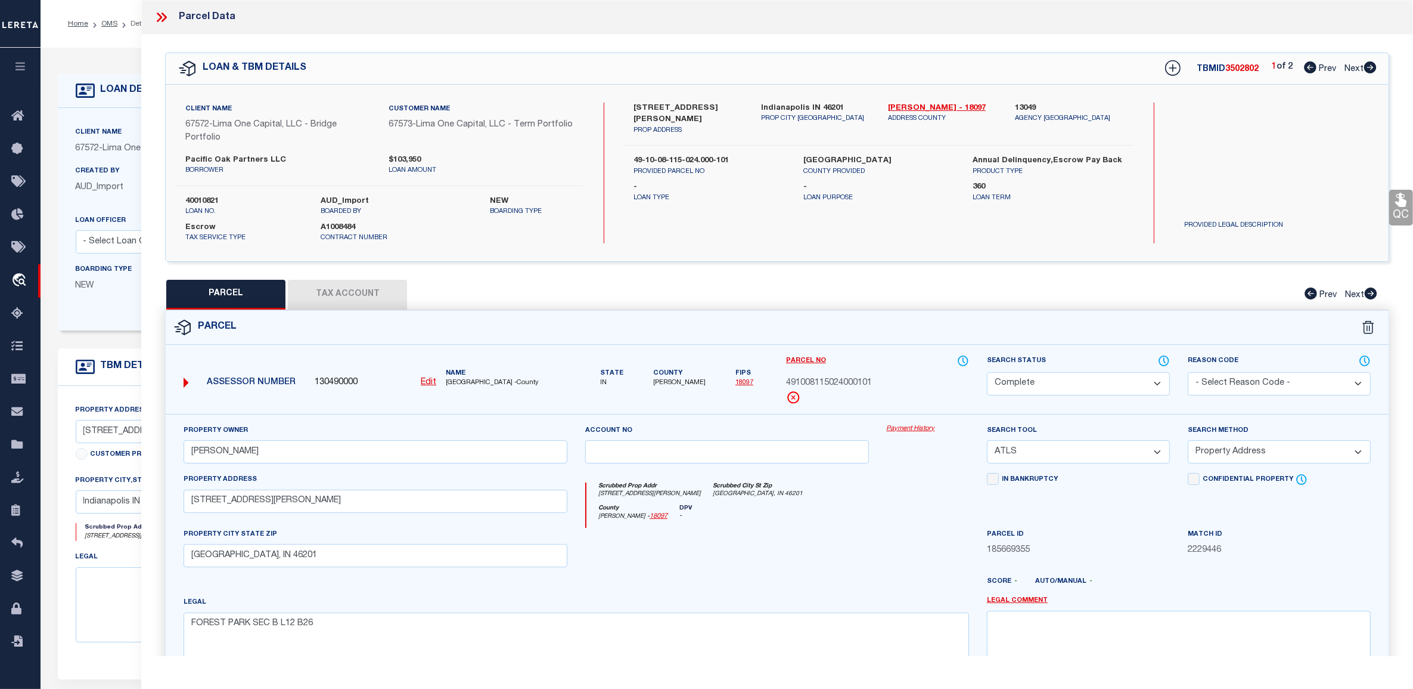
checkbox input "false"
select select "CP"
type input "BRANT,JEREMY"
select select "ATL"
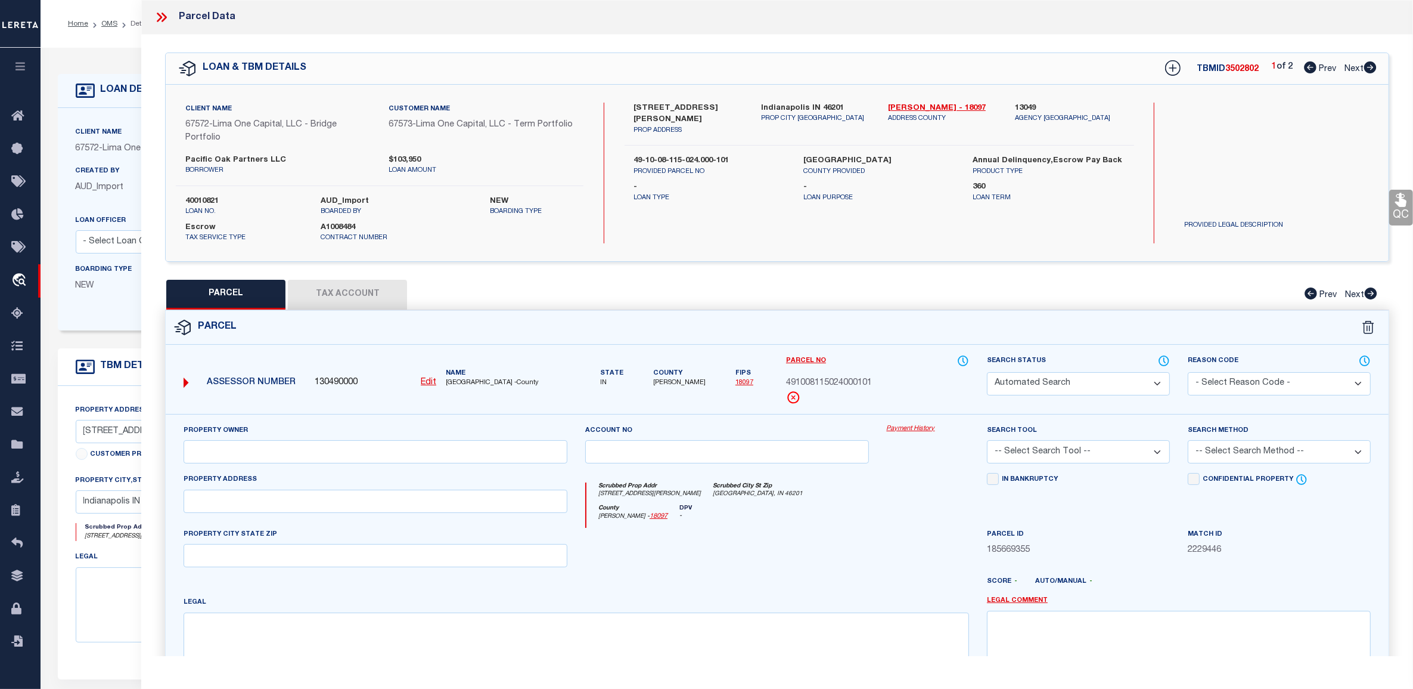
select select "ADD"
type input "3214 NEWTON AVE"
checkbox input "false"
type input "INDIANAPOLIS, IN 46201"
type textarea "FOREST PARK SEC B L12 B26"
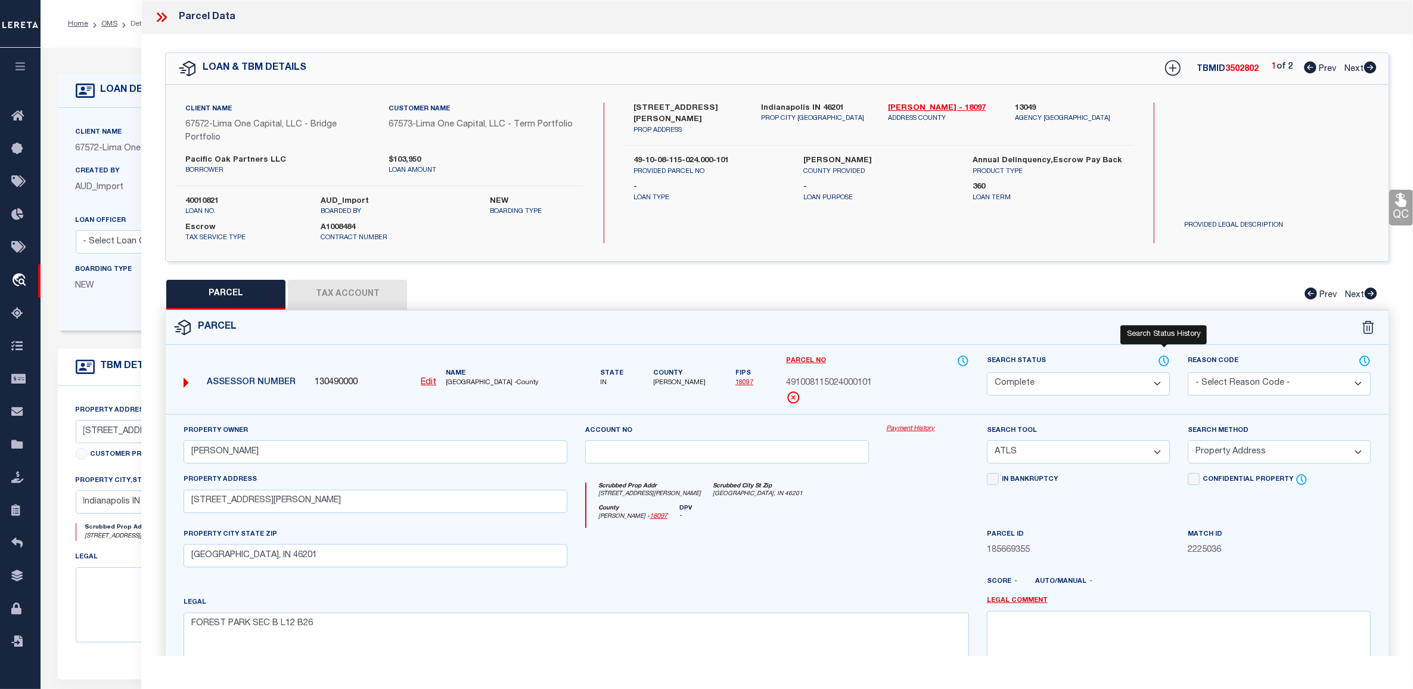
click at [1164, 359] on icon at bounding box center [1164, 360] width 1 height 5
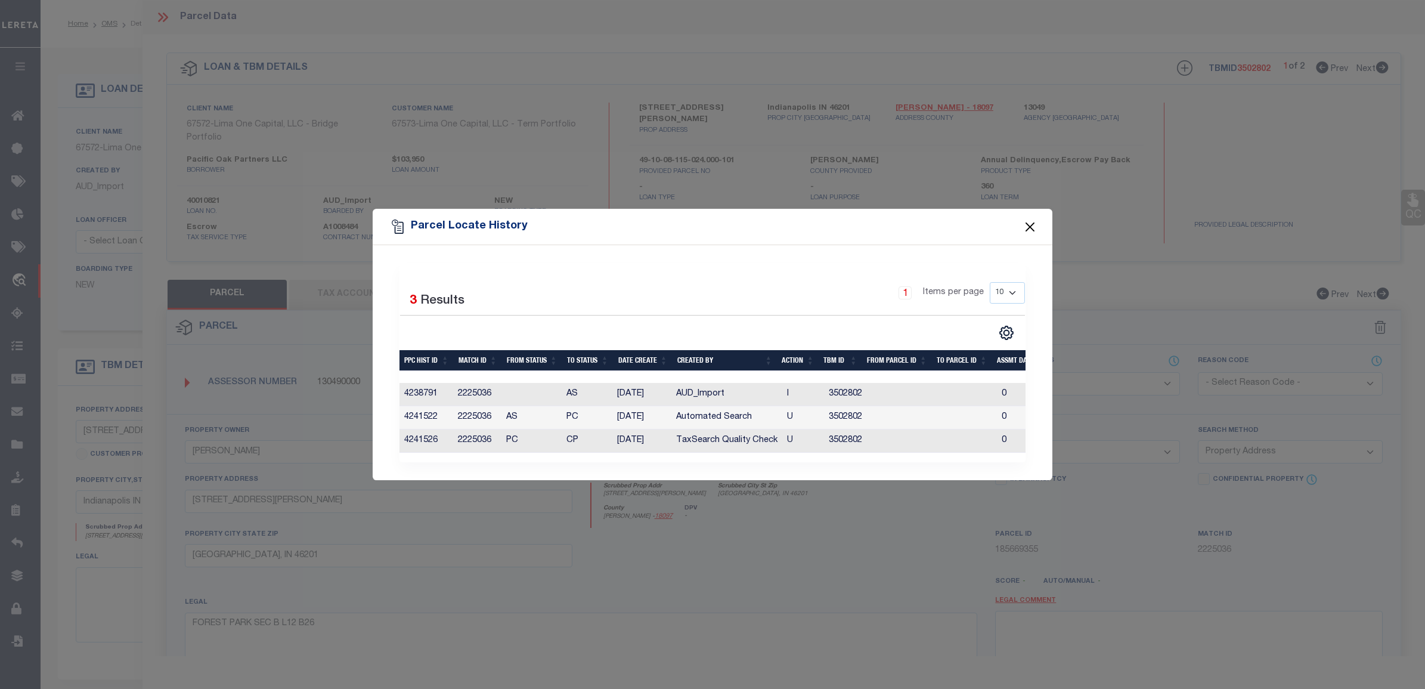
click at [1027, 219] on button "Close" at bounding box center [1029, 226] width 15 height 15
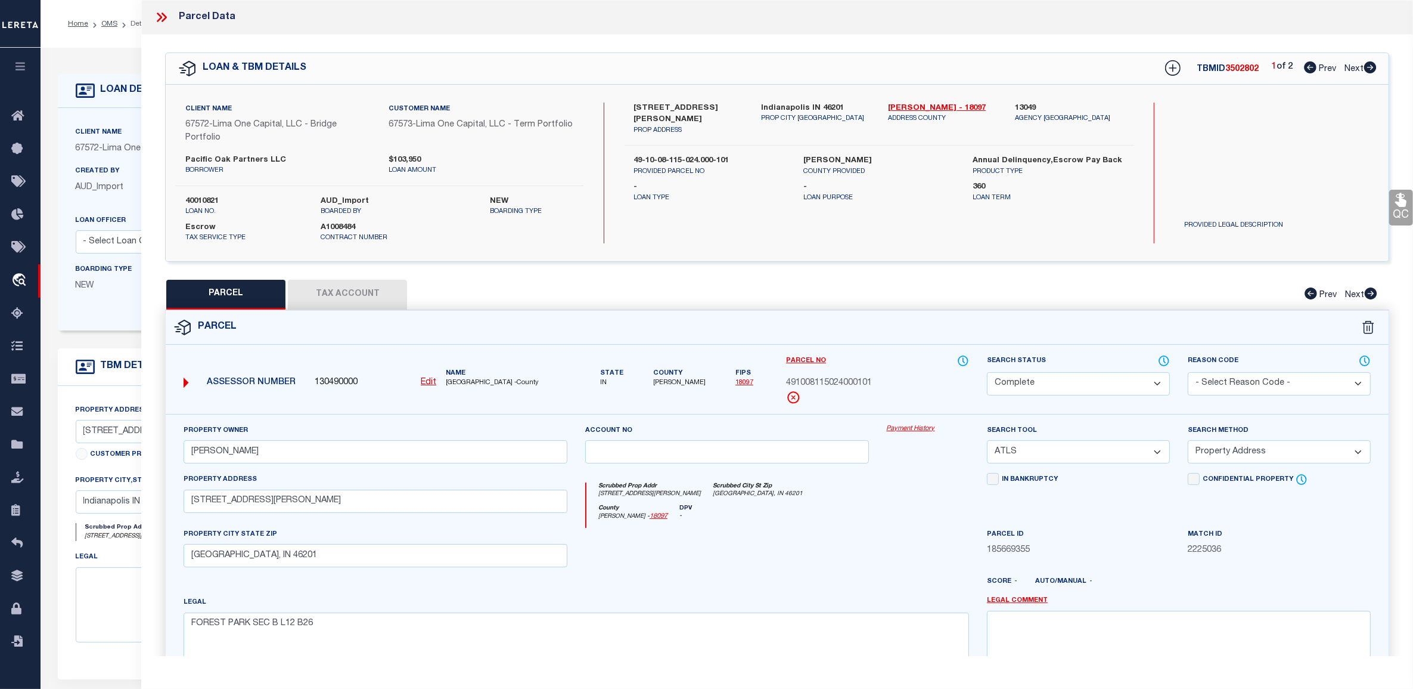
click at [161, 18] on icon at bounding box center [159, 18] width 5 height 10
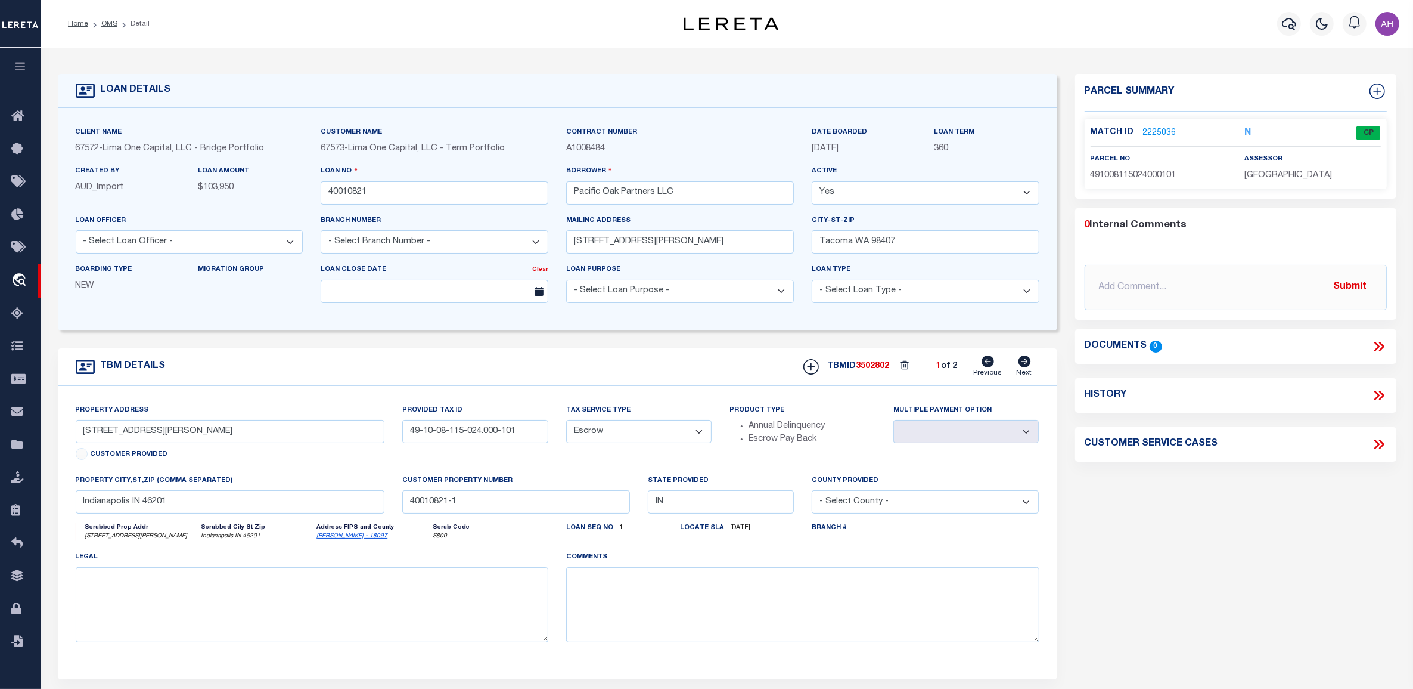
click at [1382, 397] on icon at bounding box center [1381, 395] width 5 height 10
select select "100"
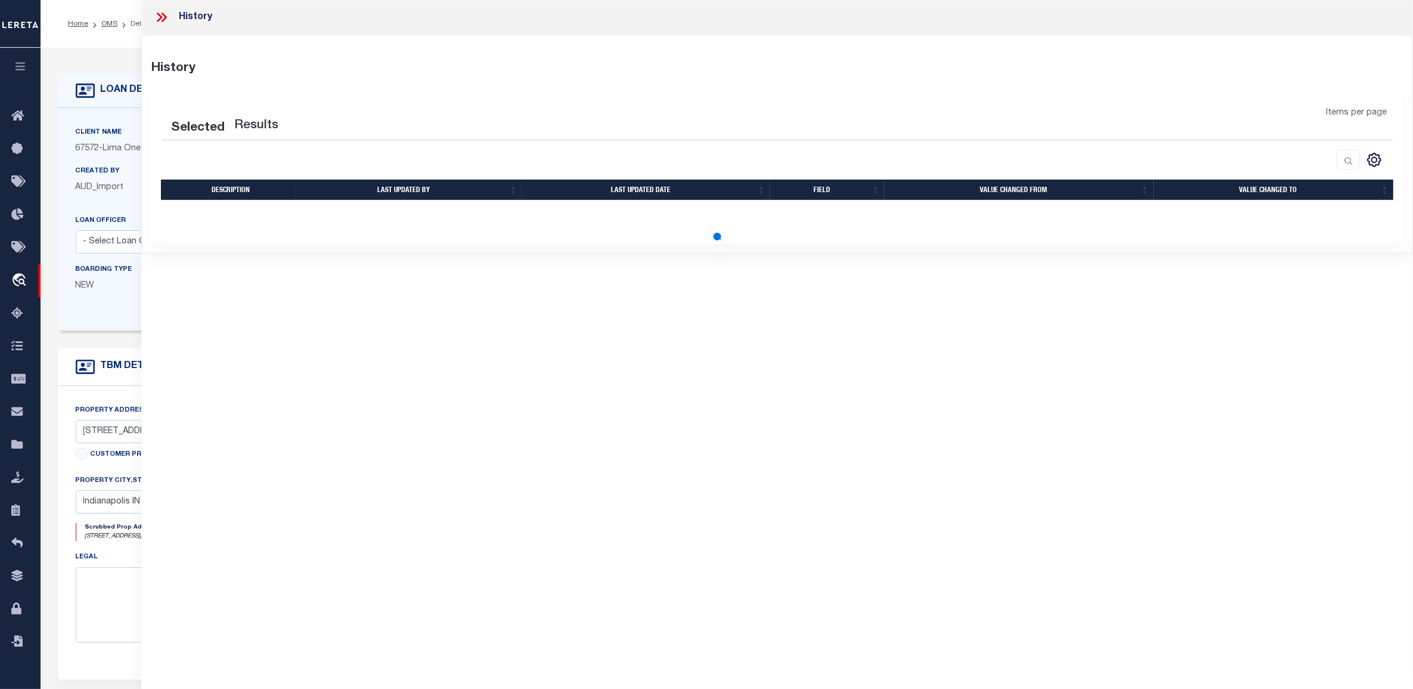
select select "100"
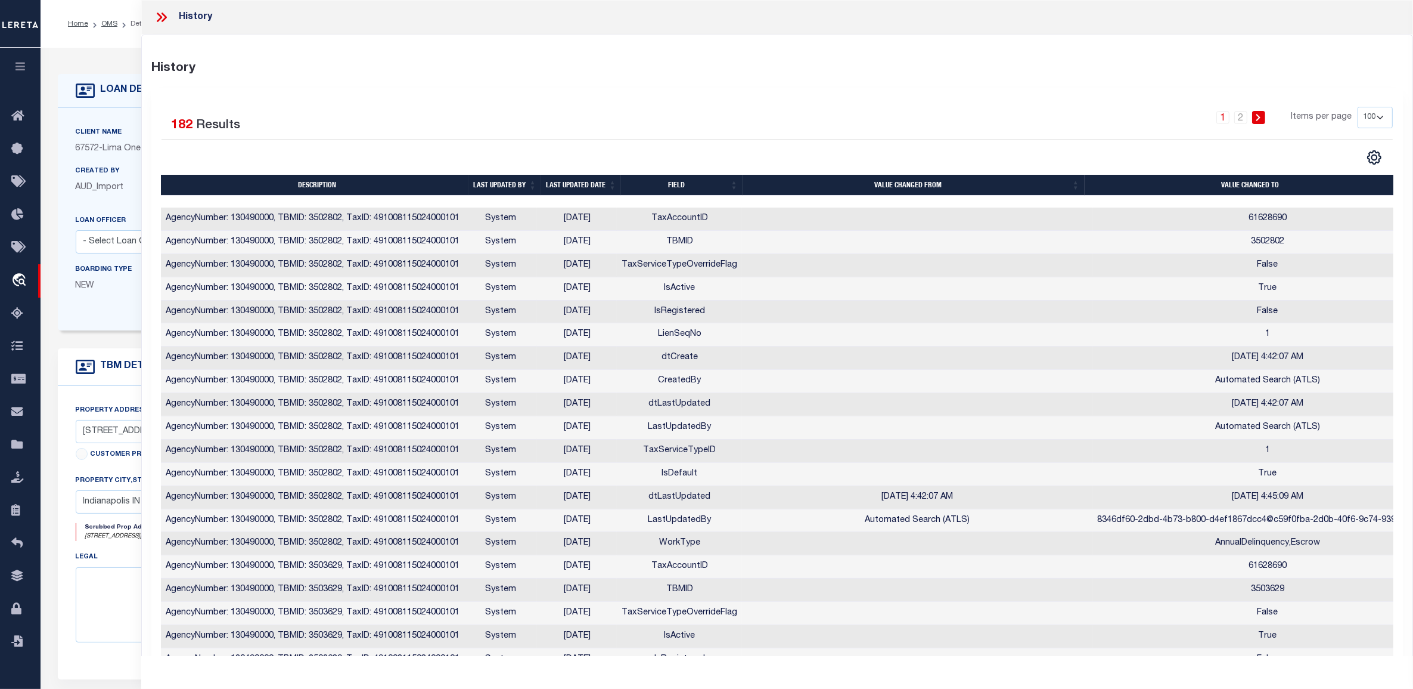
click at [565, 185] on th "Last updated date" at bounding box center [581, 185] width 80 height 21
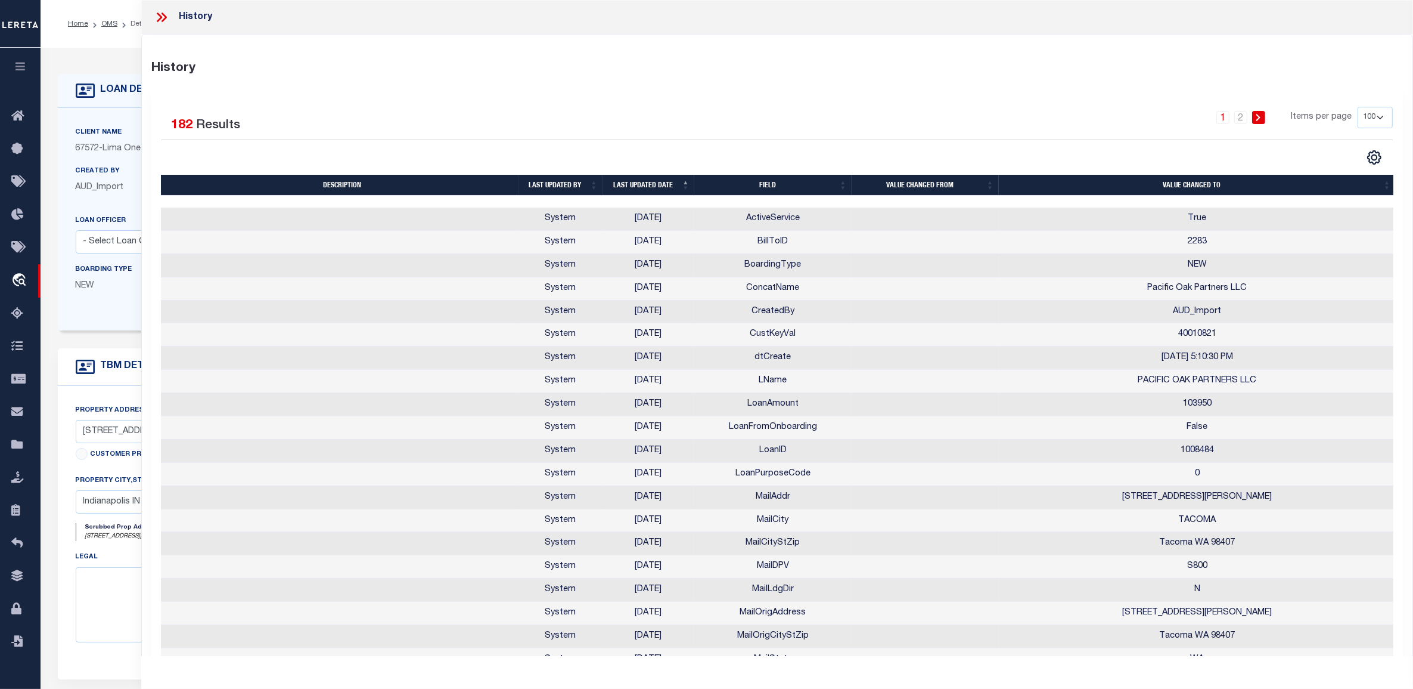
click at [636, 179] on th "Last updated date" at bounding box center [649, 185] width 92 height 21
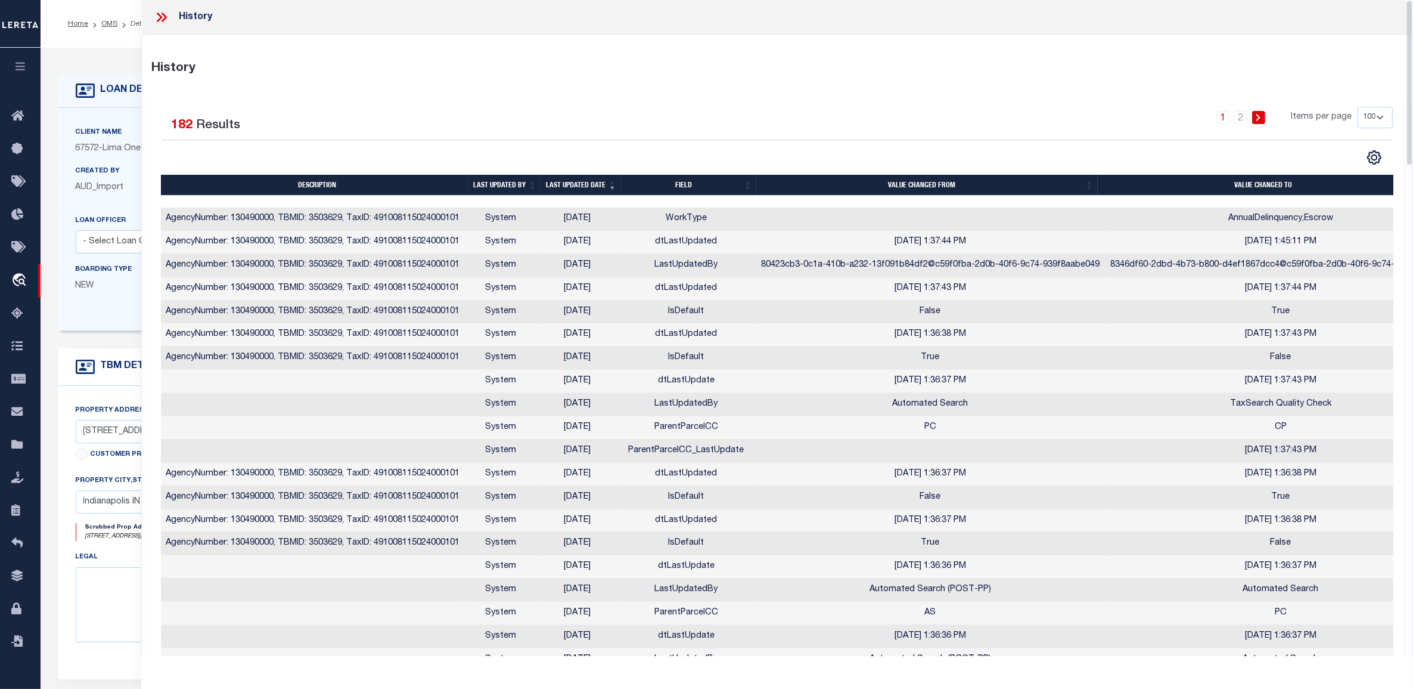
click at [165, 18] on icon at bounding box center [164, 18] width 5 height 10
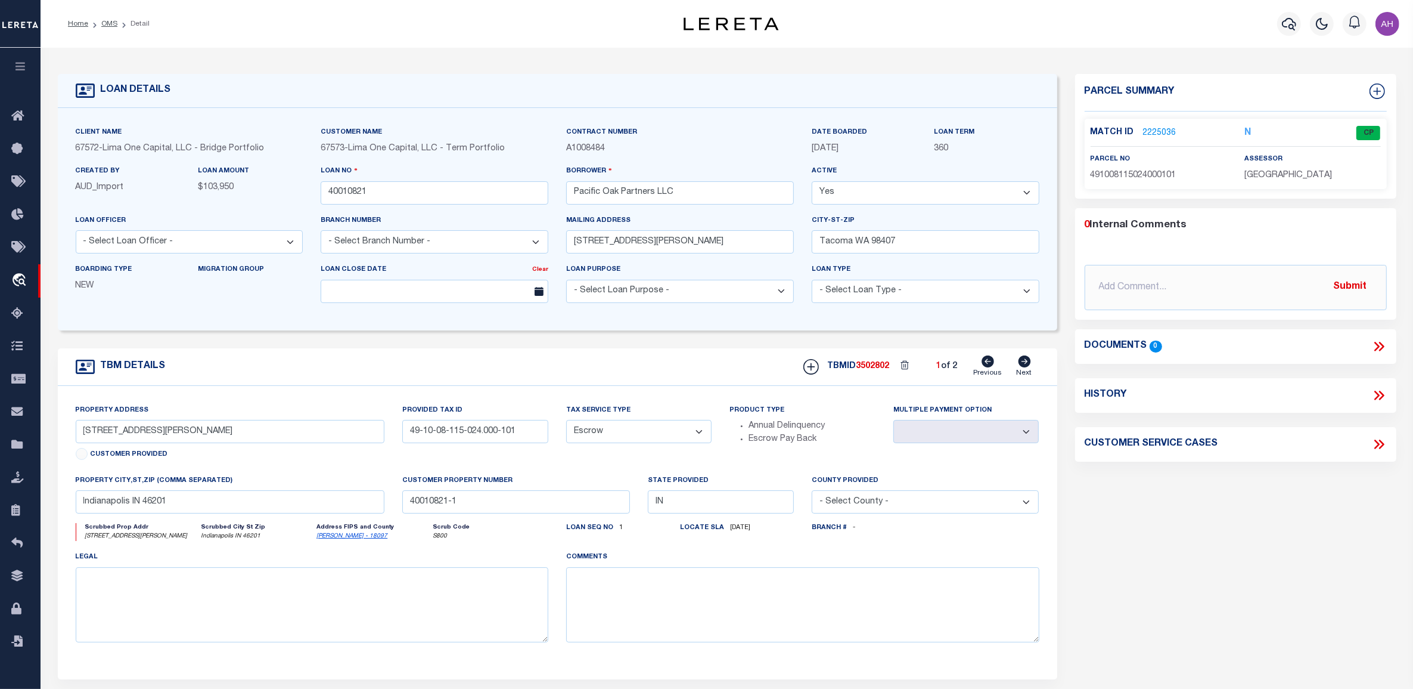
click at [1160, 133] on link "2225036" at bounding box center [1159, 133] width 33 height 13
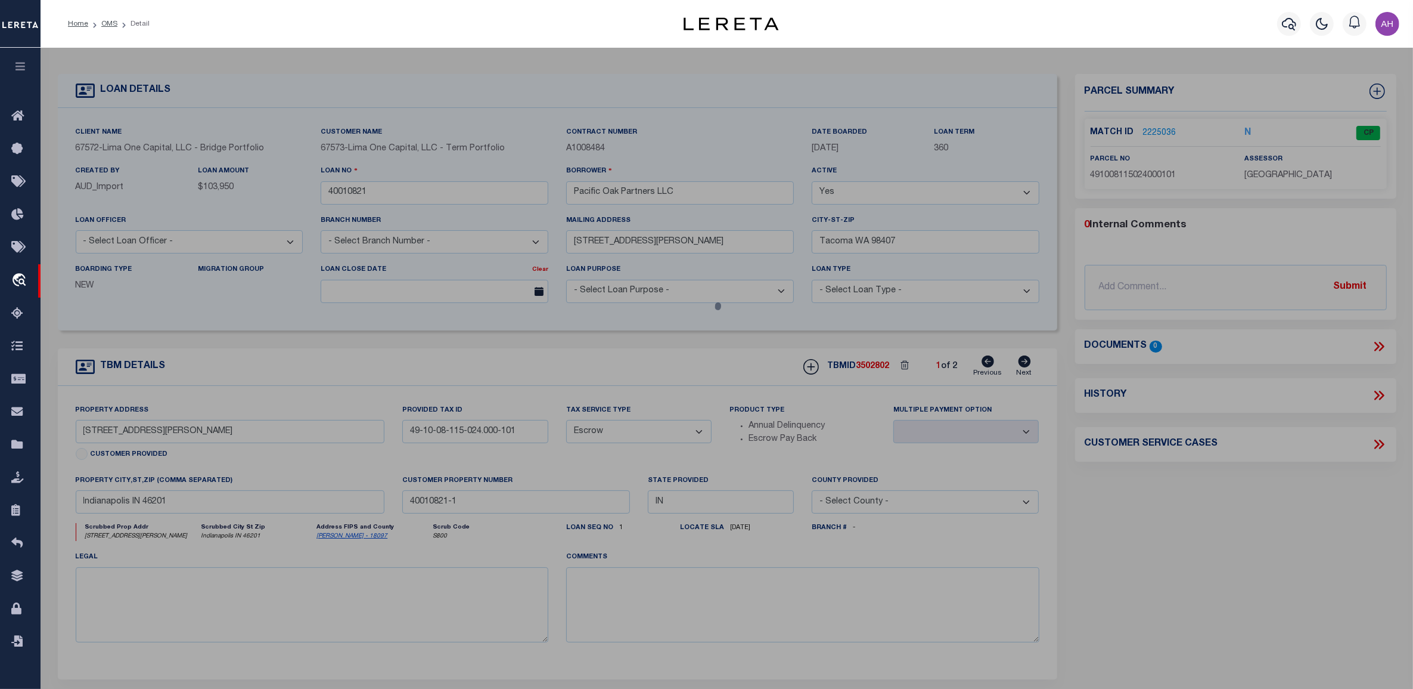
select select "AS"
select select
checkbox input "false"
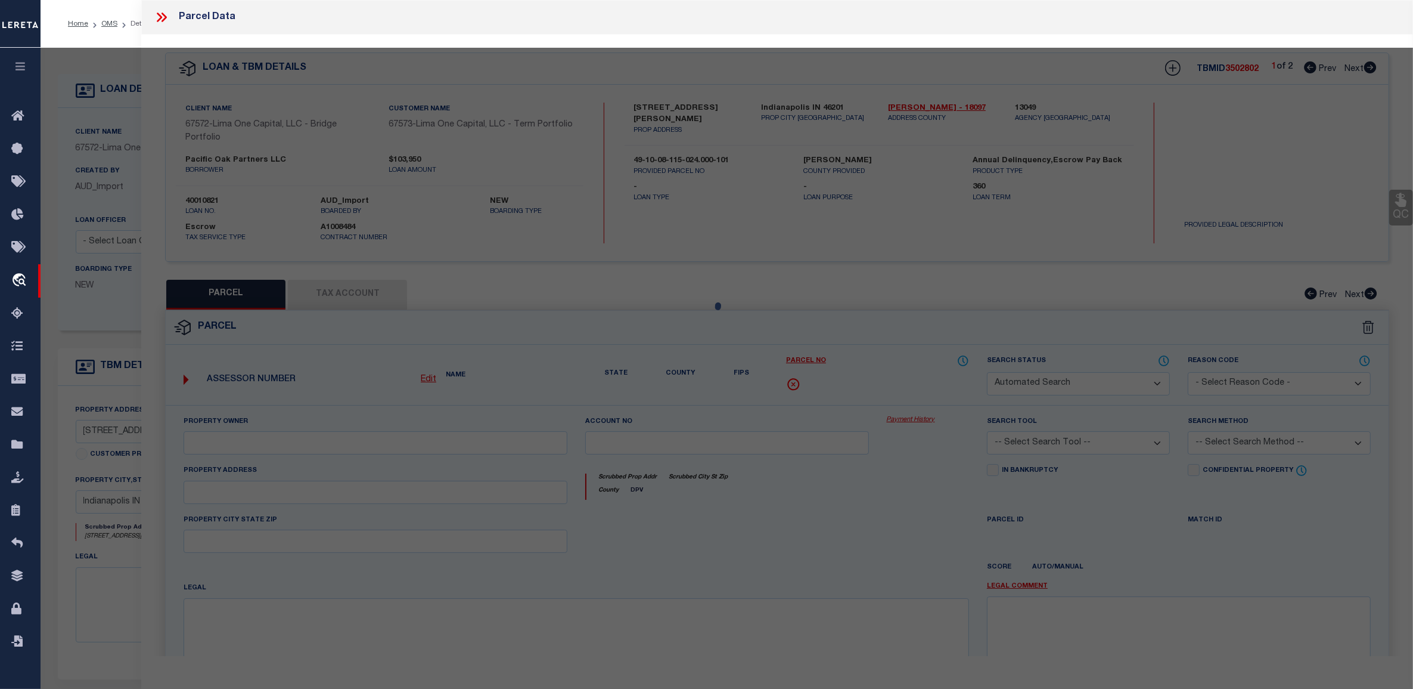
select select "CP"
type input "BRANT,JEREMY"
select select "ATL"
select select "ADD"
type input "3214 NEWTON AVE"
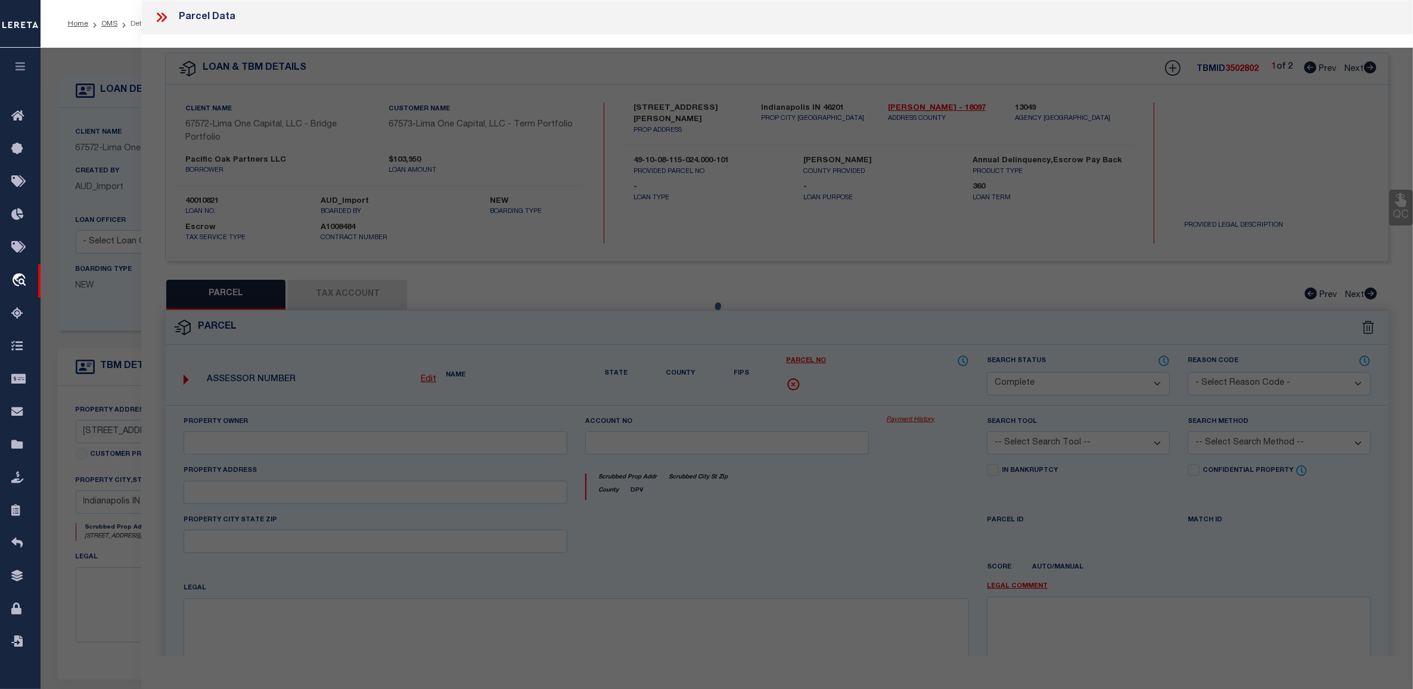
checkbox input "false"
type input "INDIANAPOLIS, IN 46201"
type textarea "FOREST PARK SEC B L12 B26"
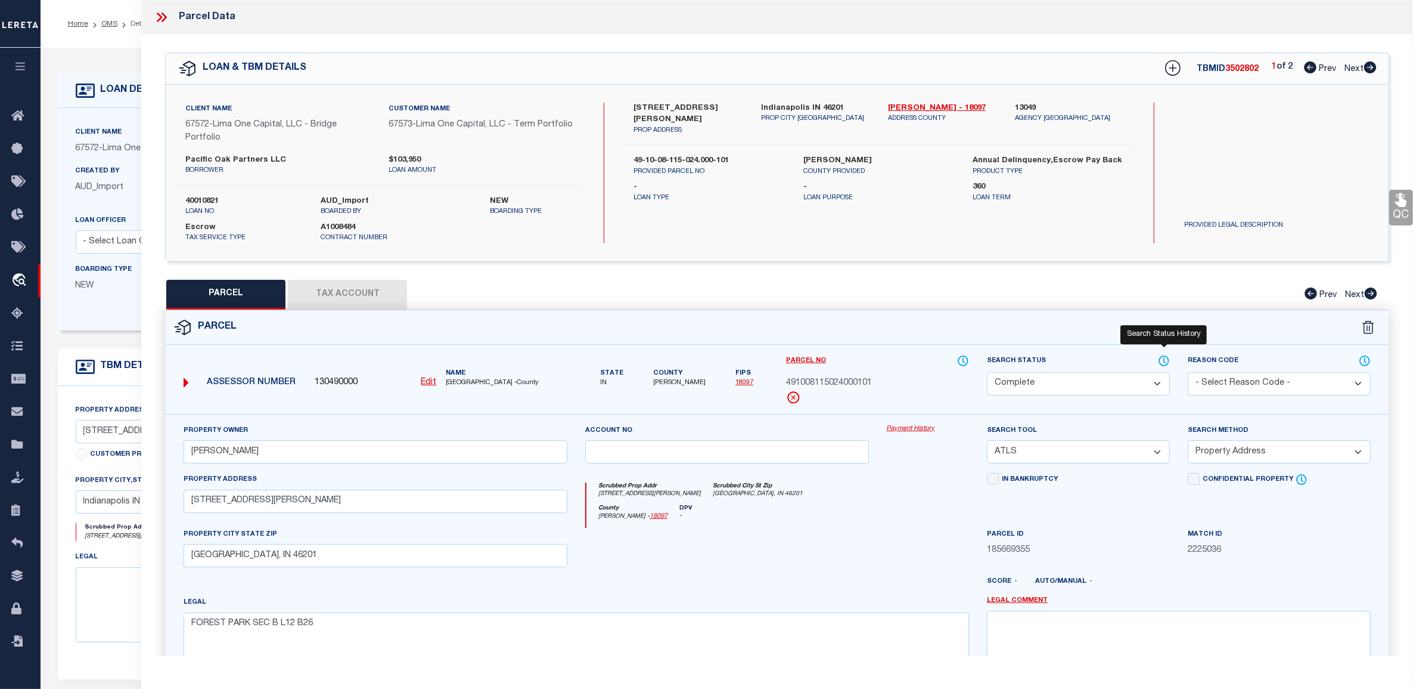
click at [1165, 361] on icon at bounding box center [1164, 360] width 12 height 13
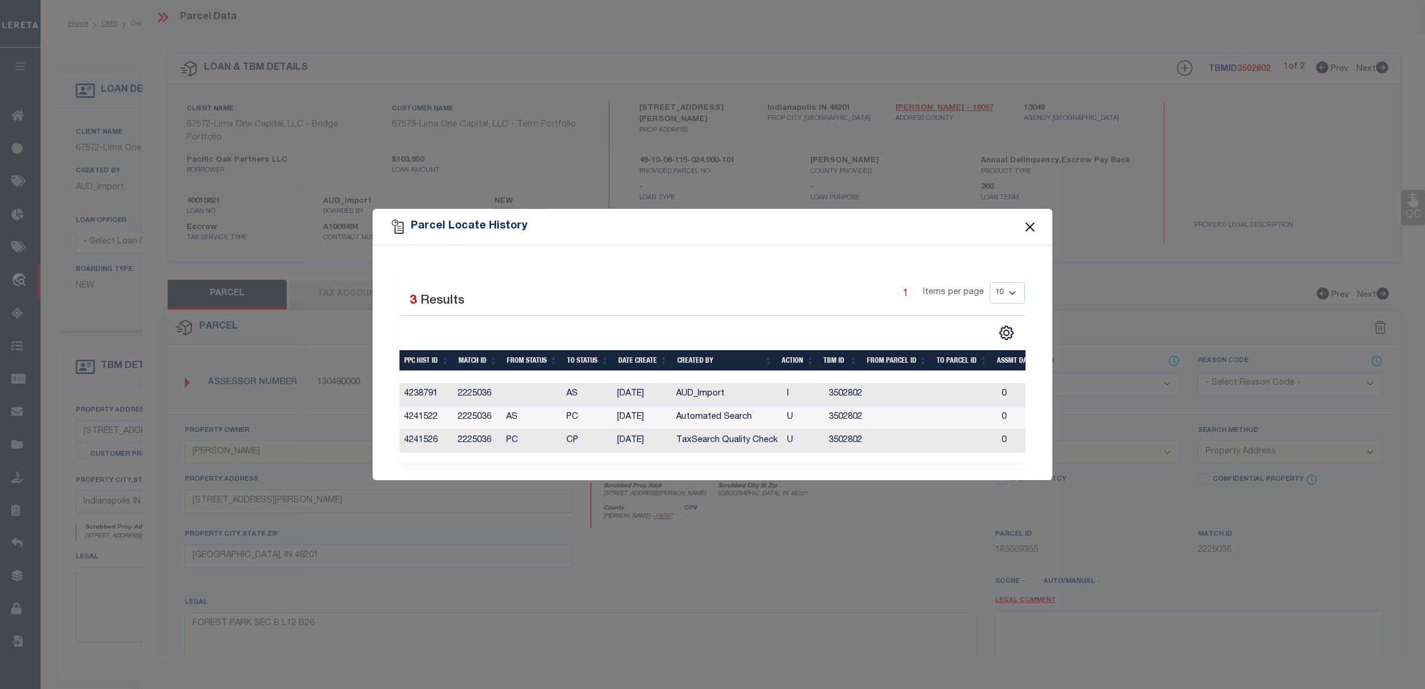
click at [1035, 227] on button "Close" at bounding box center [1029, 226] width 15 height 15
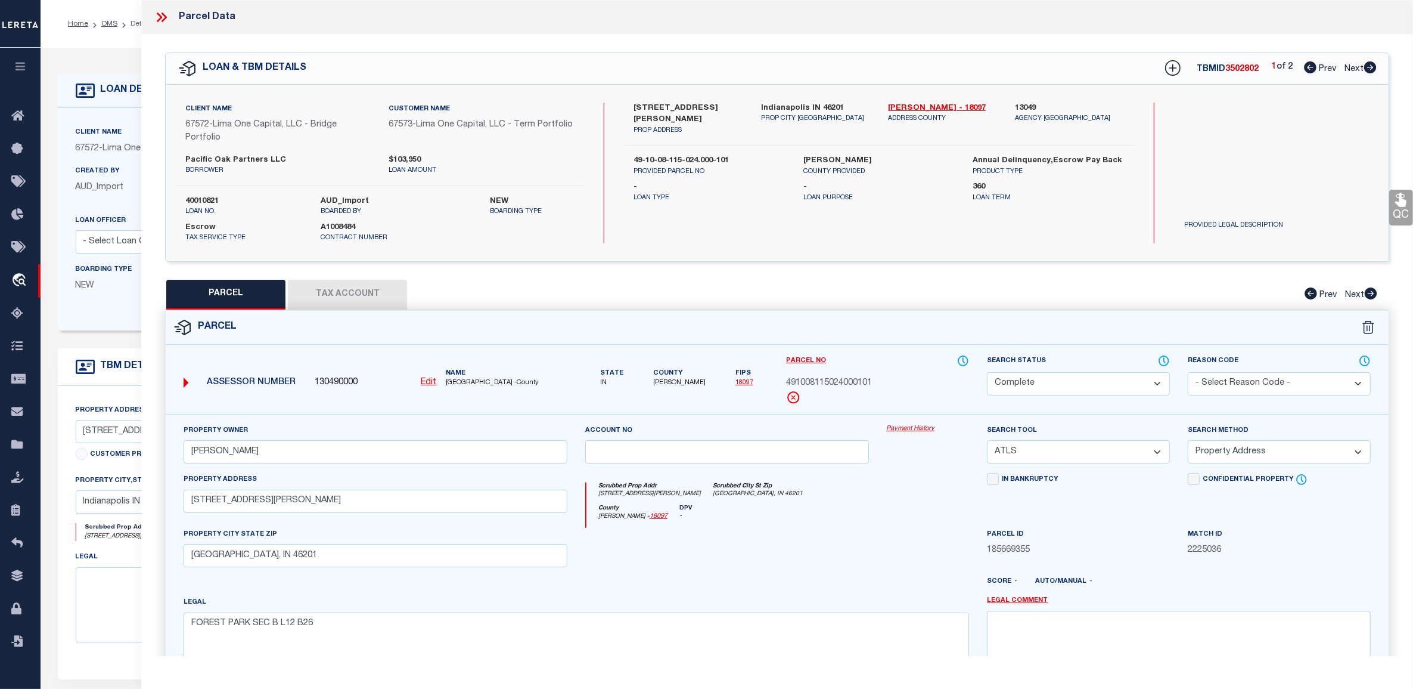
click at [1370, 57] on div "LOAN & TBM DETAILS TBMID 3502802 1 of 2 Prev Next" at bounding box center [777, 68] width 1223 height 31
click at [1369, 73] on icon at bounding box center [1371, 67] width 13 height 12
select select "AS"
select select
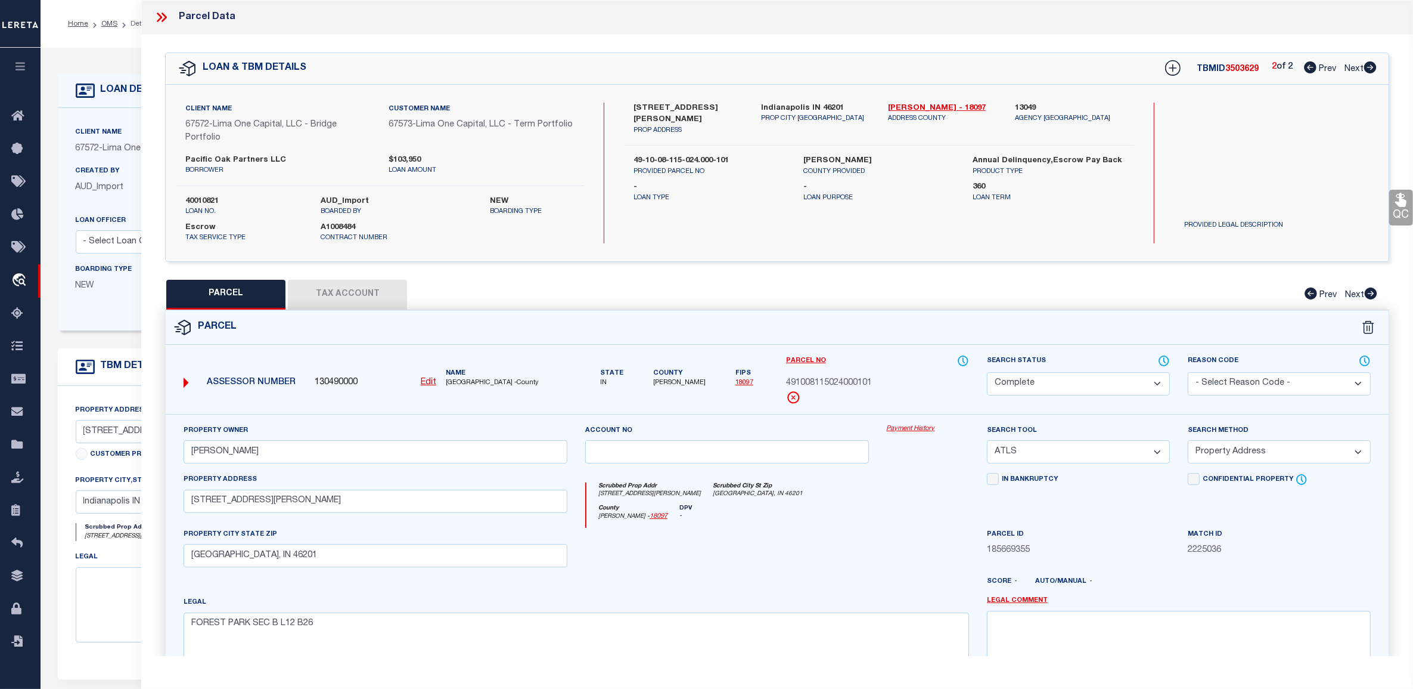
checkbox input "false"
select select "CP"
type input "BRANT,JEREMY"
select select "ATL"
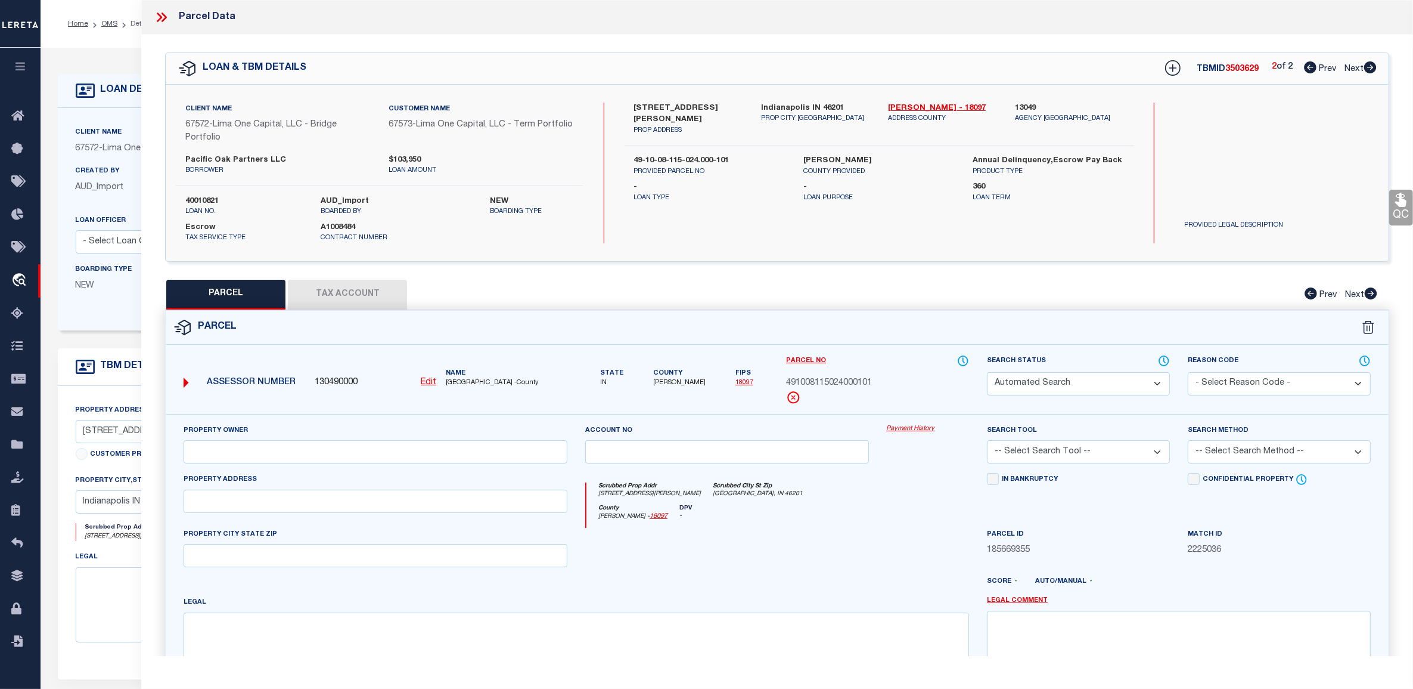
select select "ADD"
type input "3214 NEWTON AVE"
checkbox input "false"
type input "INDIANAPOLIS, IN 46201"
type textarea "FOREST PARK SEC B L12 B26"
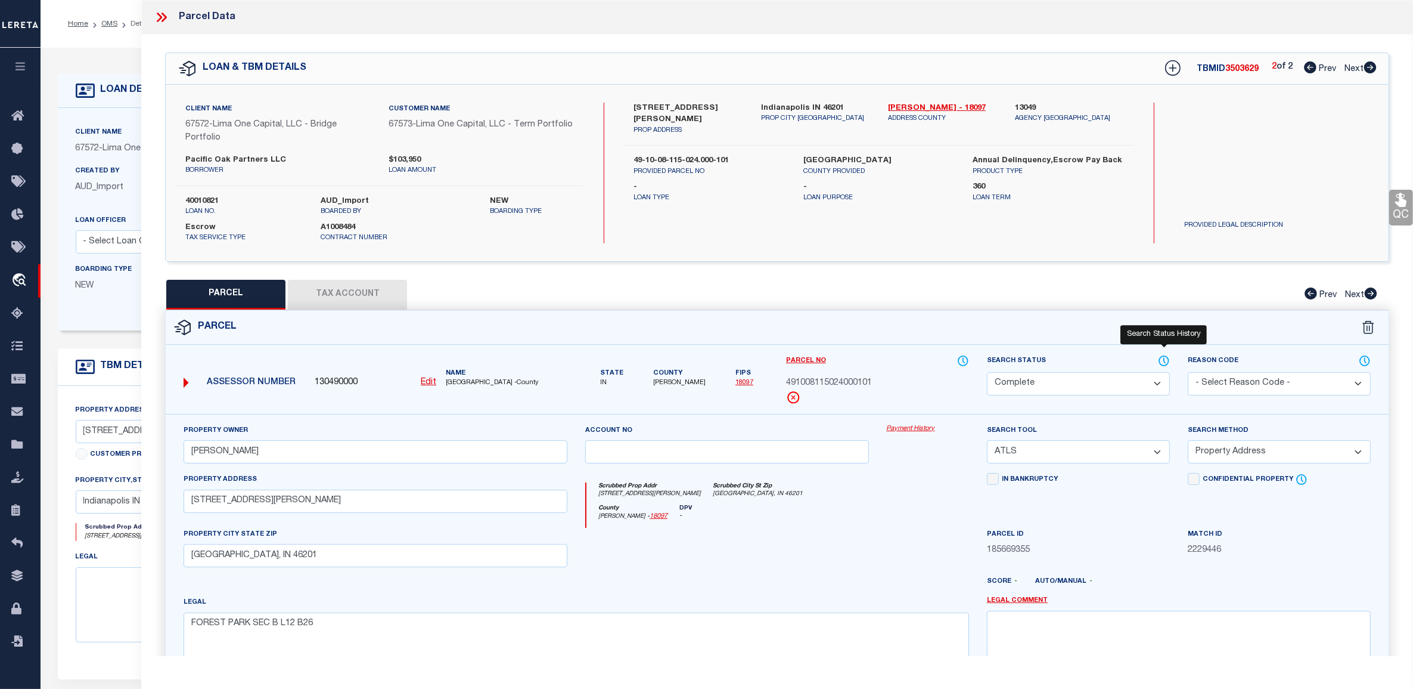
click at [1160, 359] on icon at bounding box center [1164, 360] width 12 height 13
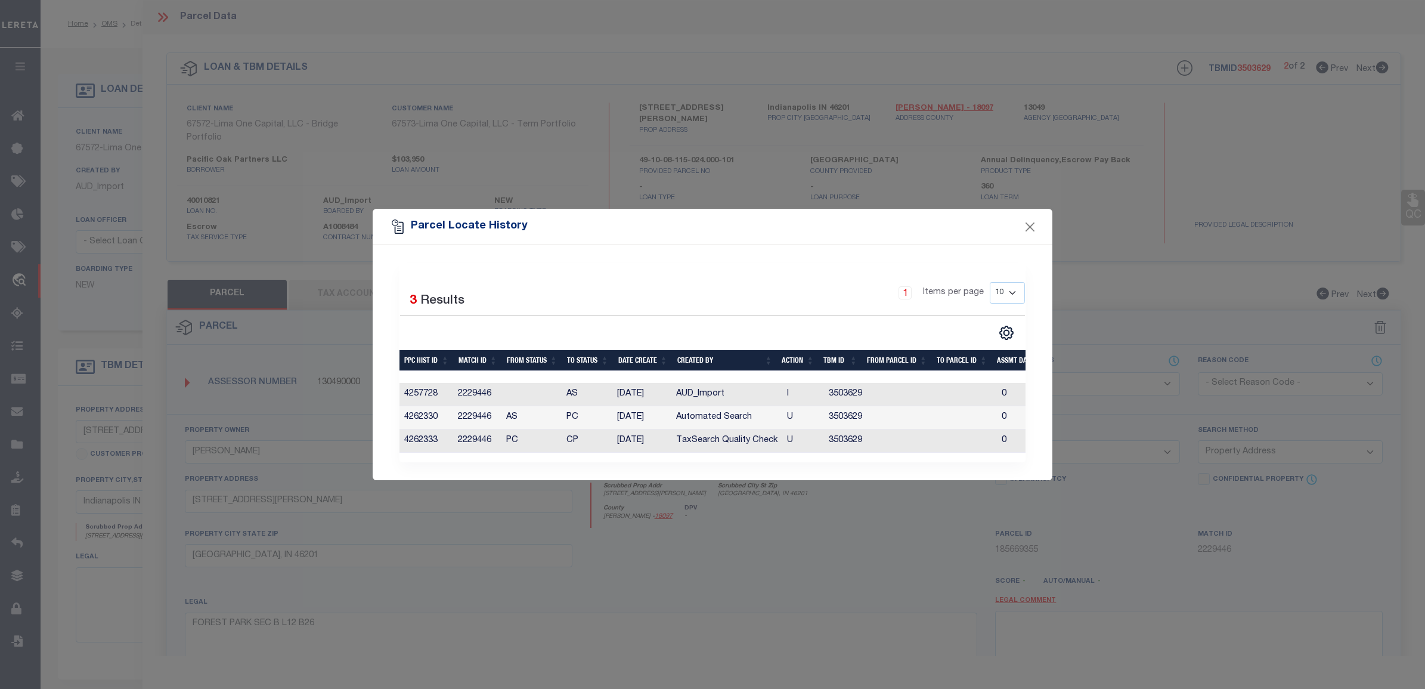
click at [800, 472] on div "Selected 3 Results 1 Items per page 10 25 50 100" at bounding box center [713, 362] width 680 height 235
click at [832, 466] on div "Selected 3 Results 1 Items per page 10 25 50 100" at bounding box center [713, 362] width 680 height 235
